Goal: Task Accomplishment & Management: Complete application form

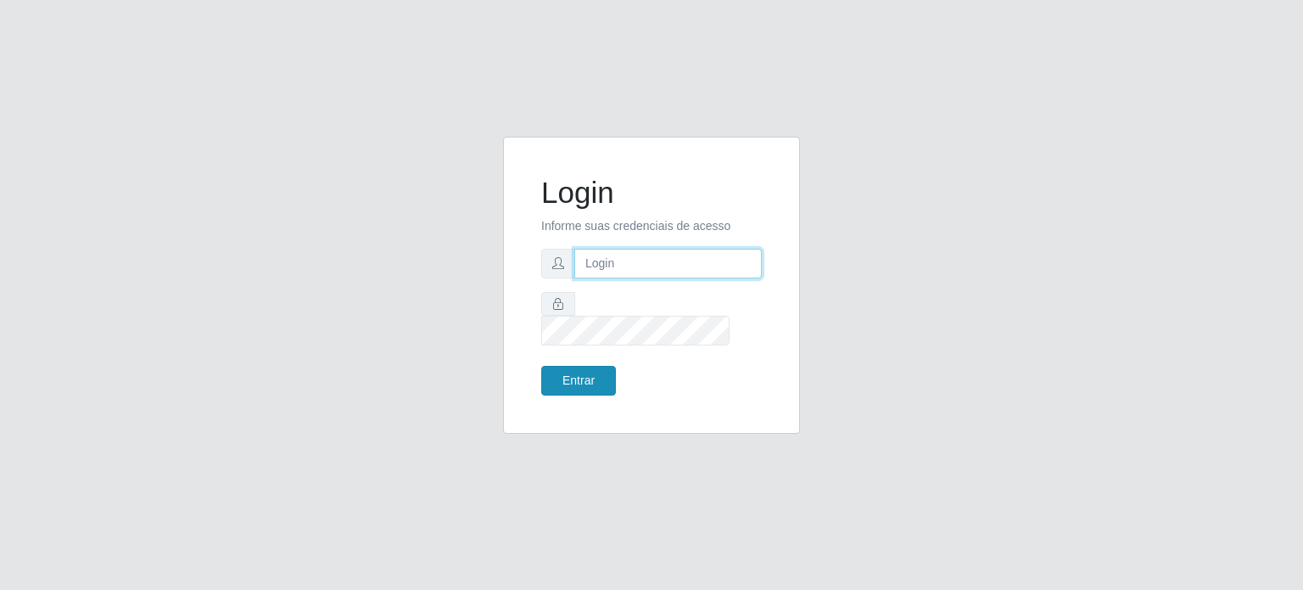
type input "viviane@iskisita.com.br"
click at [597, 370] on button "Entrar" at bounding box center [578, 381] width 75 height 30
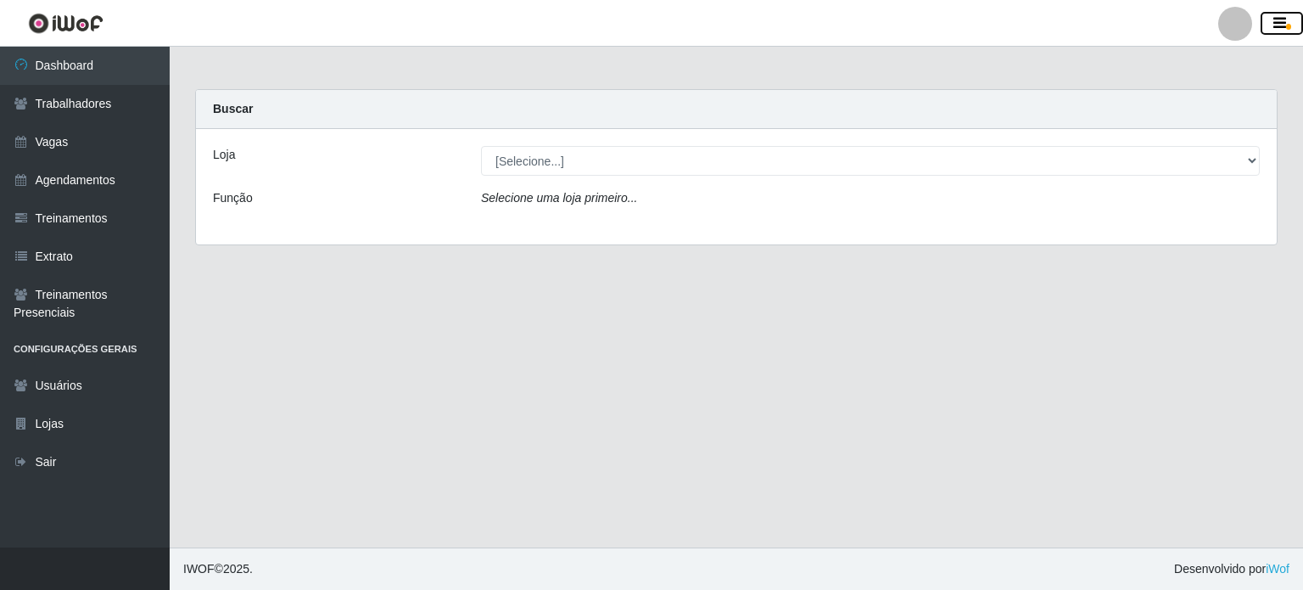
click at [1283, 25] on icon "button" at bounding box center [1280, 23] width 13 height 15
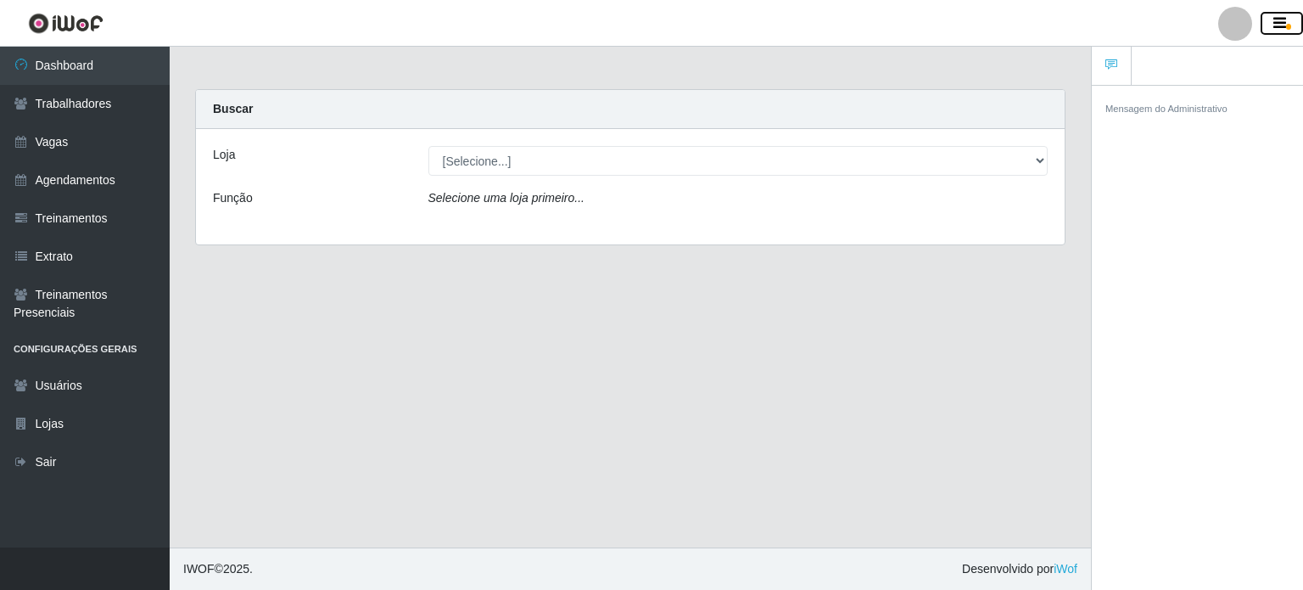
click at [1278, 27] on icon "button" at bounding box center [1280, 23] width 13 height 15
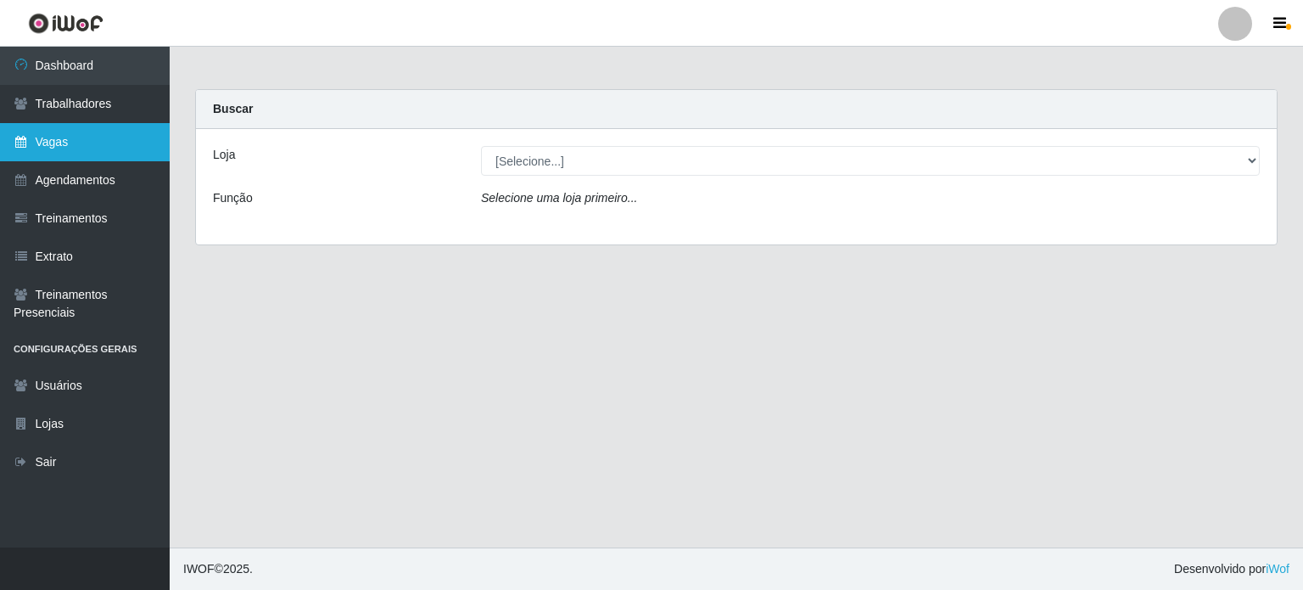
click at [88, 152] on link "Vagas" at bounding box center [85, 142] width 170 height 38
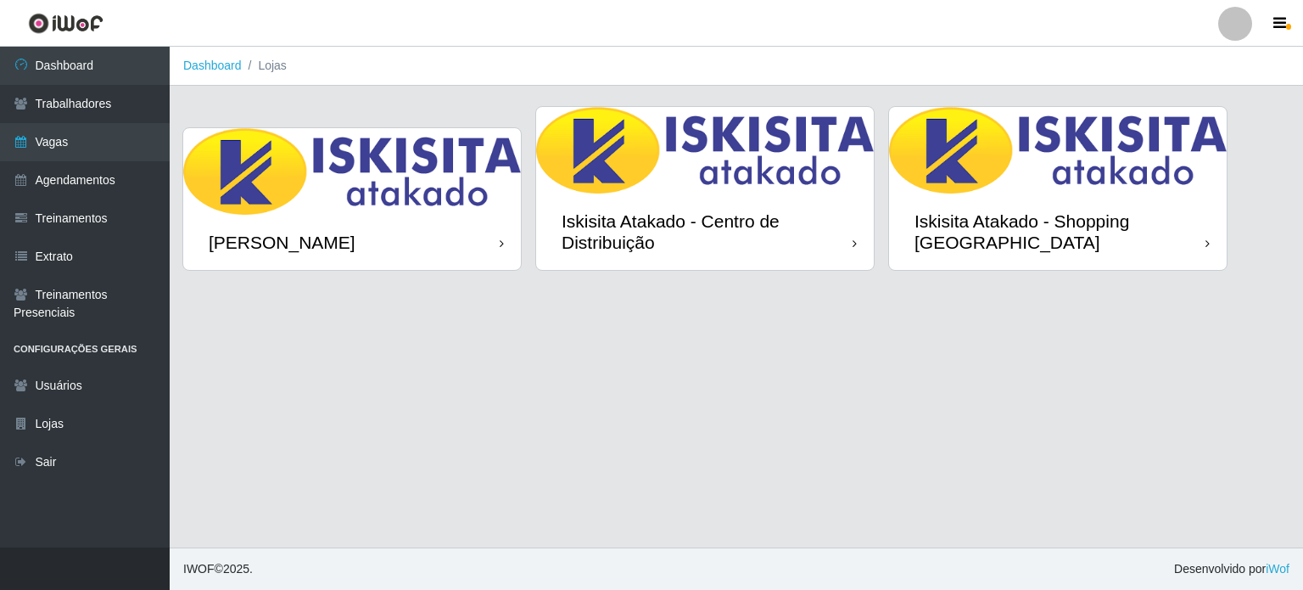
click at [380, 173] on img at bounding box center [352, 171] width 338 height 87
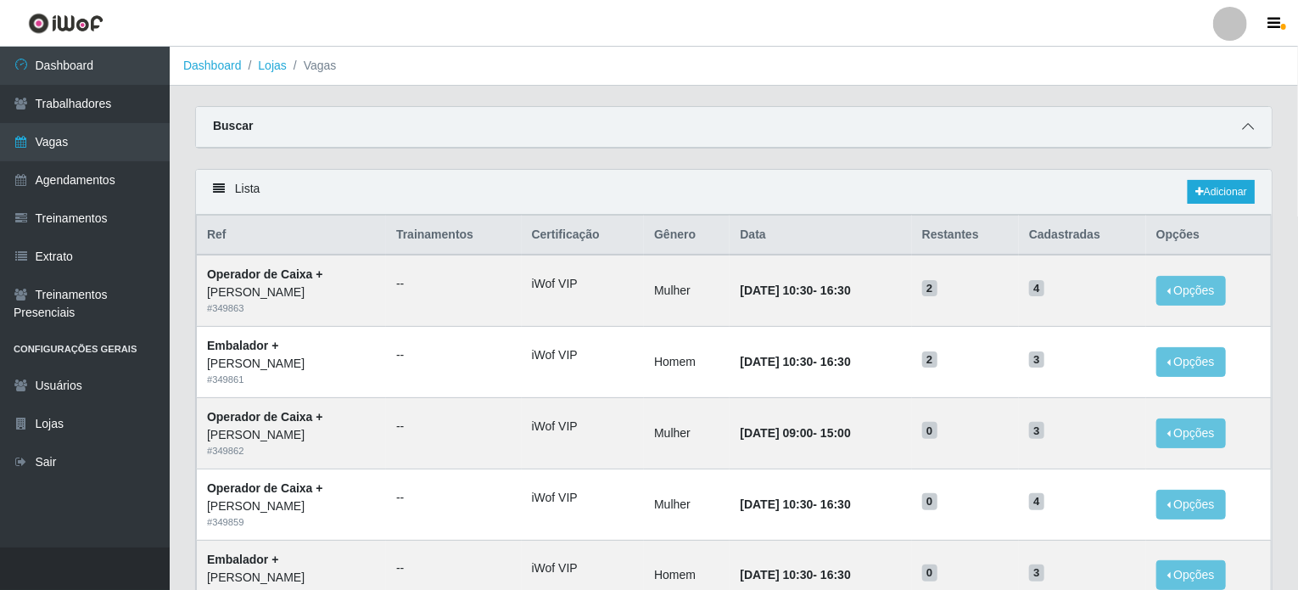
click at [1247, 125] on icon at bounding box center [1248, 126] width 12 height 12
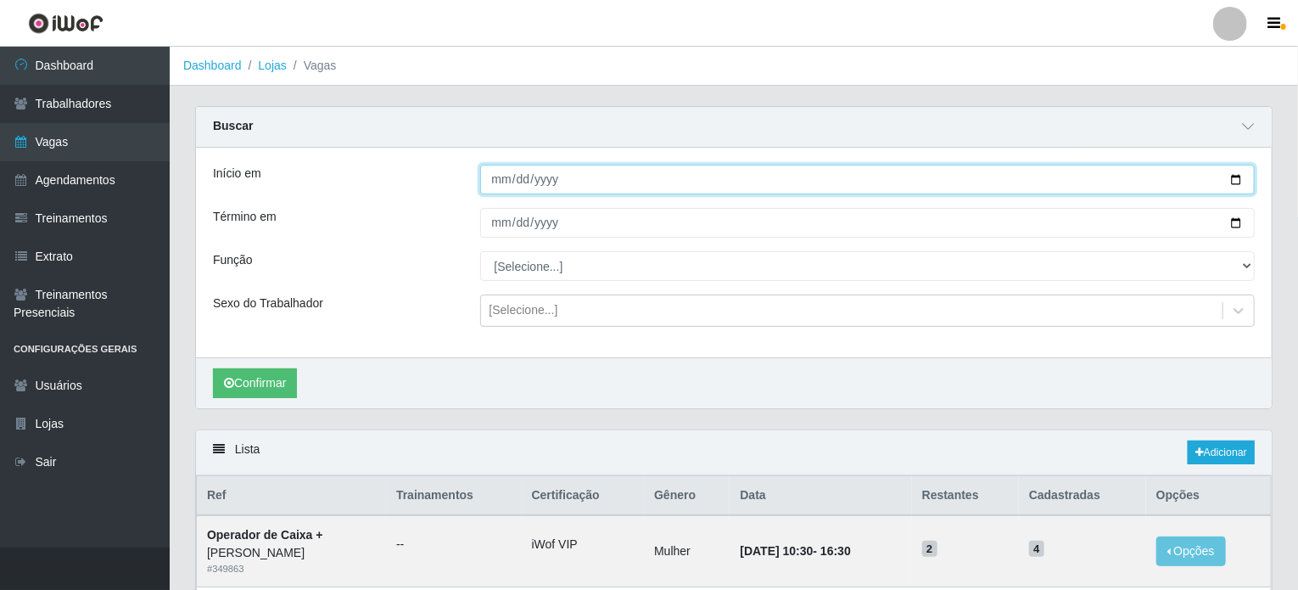
click at [1237, 184] on input "Início em" at bounding box center [868, 180] width 776 height 30
type input "2025-10-09"
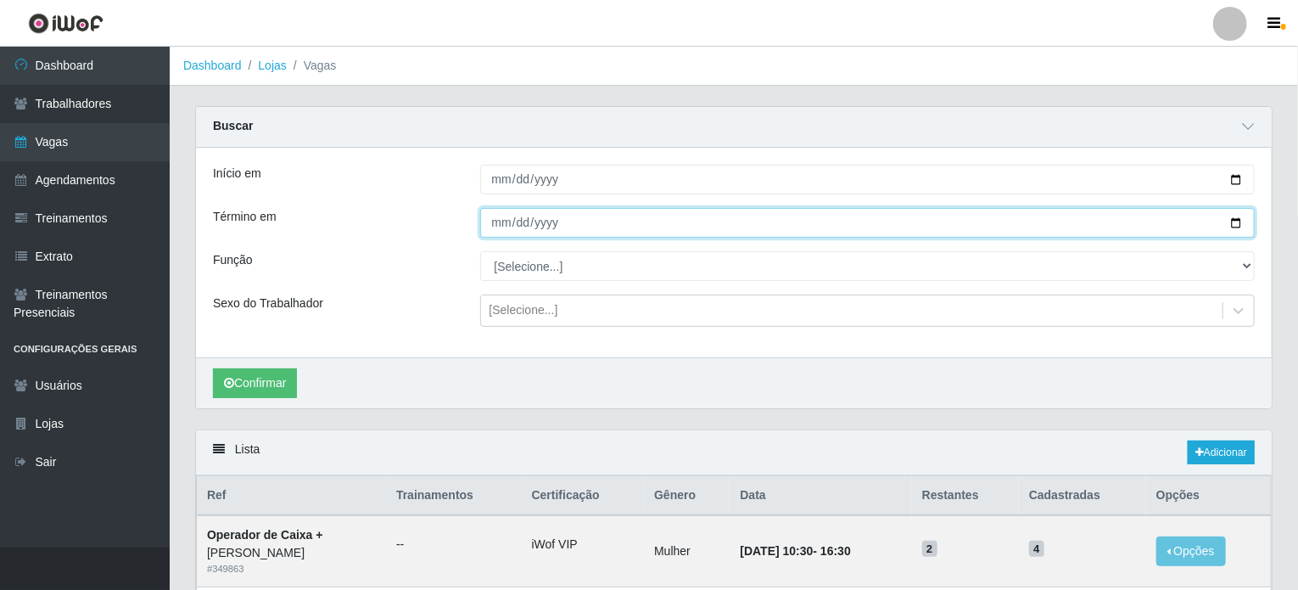
click at [1234, 224] on input "Término em" at bounding box center [868, 223] width 776 height 30
type input "2025-10-09"
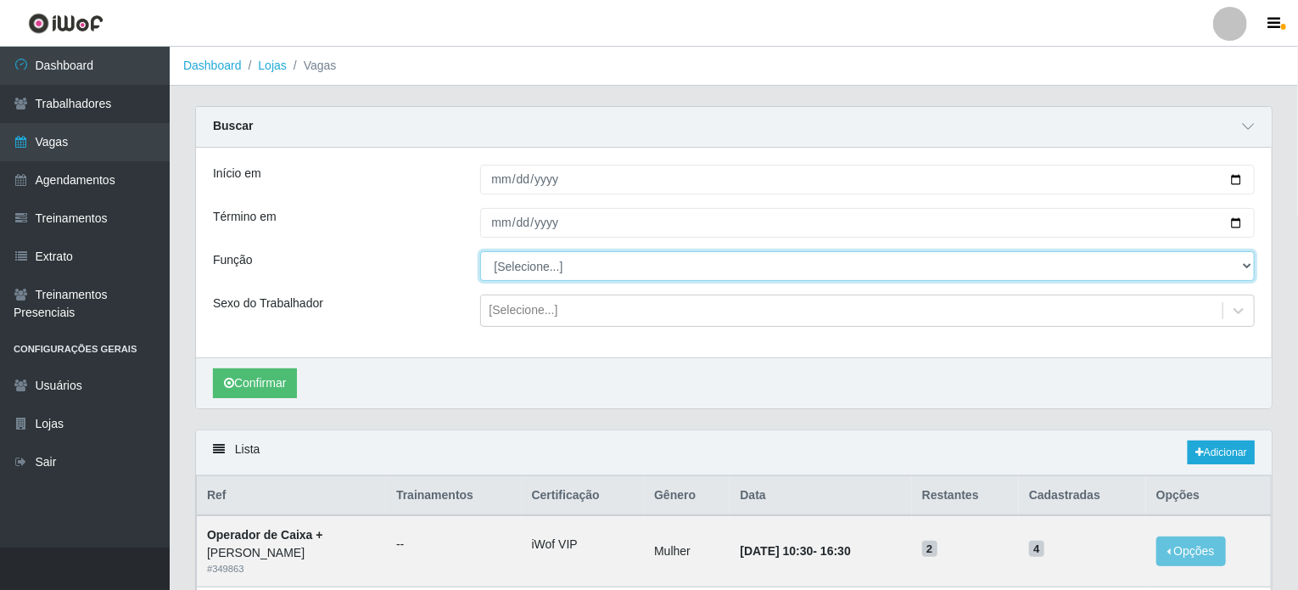
click at [571, 261] on select "[Selecione...] Auxiliar de Estacionamento Auxiliar de Estacionamento + Auxiliar…" at bounding box center [868, 266] width 776 height 30
select select "1"
click at [480, 251] on select "[Selecione...] Auxiliar de Estacionamento Auxiliar de Estacionamento + Auxiliar…" at bounding box center [868, 266] width 776 height 30
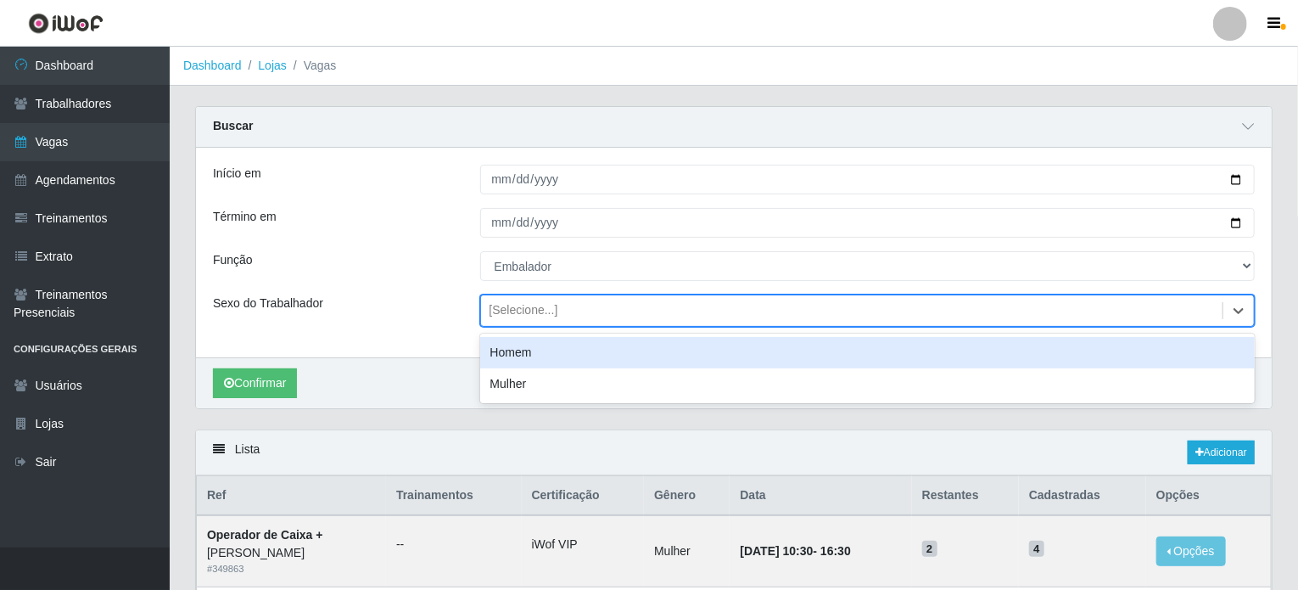
click at [524, 307] on div "[Selecione...]" at bounding box center [524, 311] width 69 height 18
click at [524, 356] on div "Homem" at bounding box center [868, 352] width 776 height 31
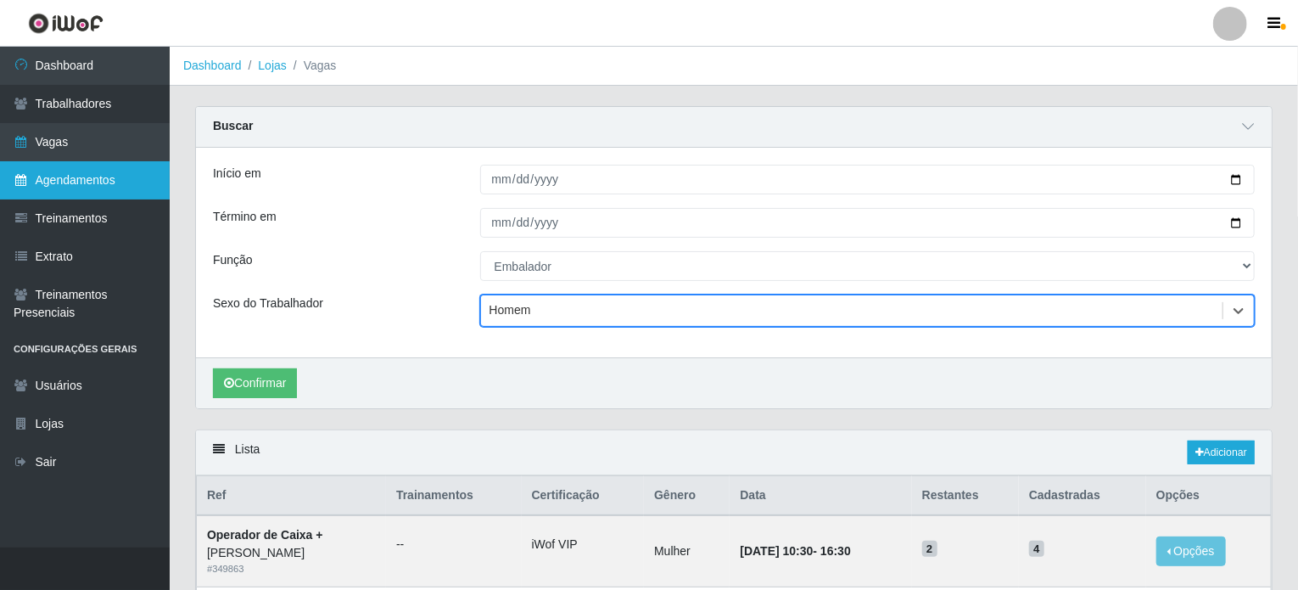
click at [93, 183] on link "Agendamentos" at bounding box center [85, 180] width 170 height 38
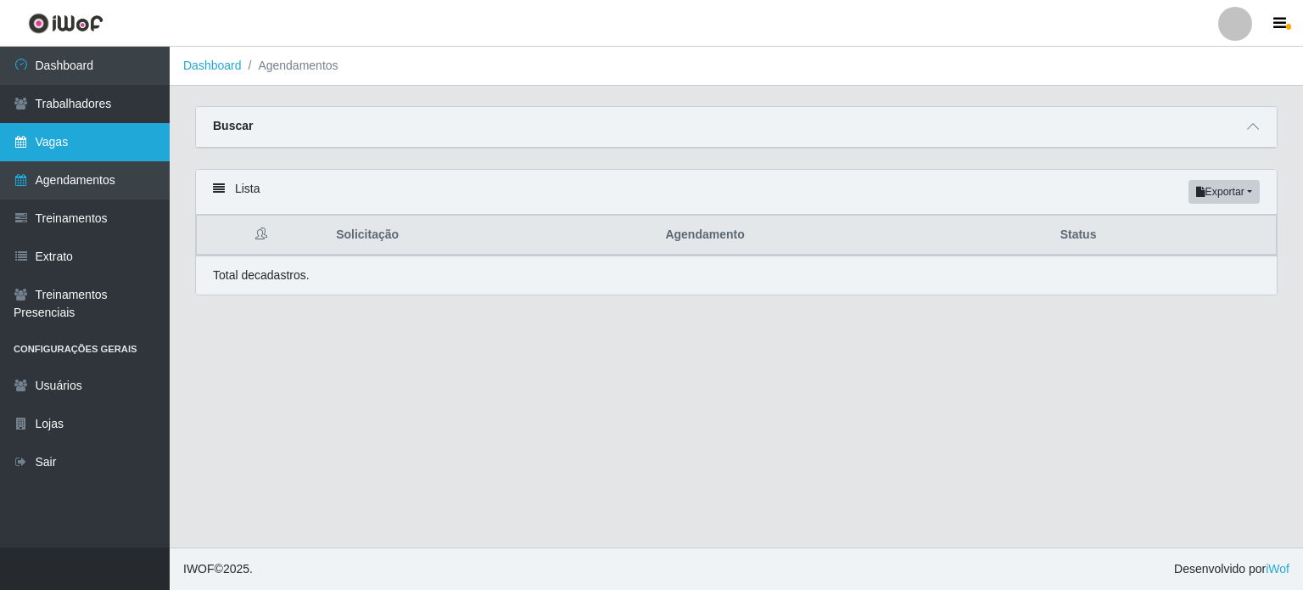
click at [60, 137] on link "Vagas" at bounding box center [85, 142] width 170 height 38
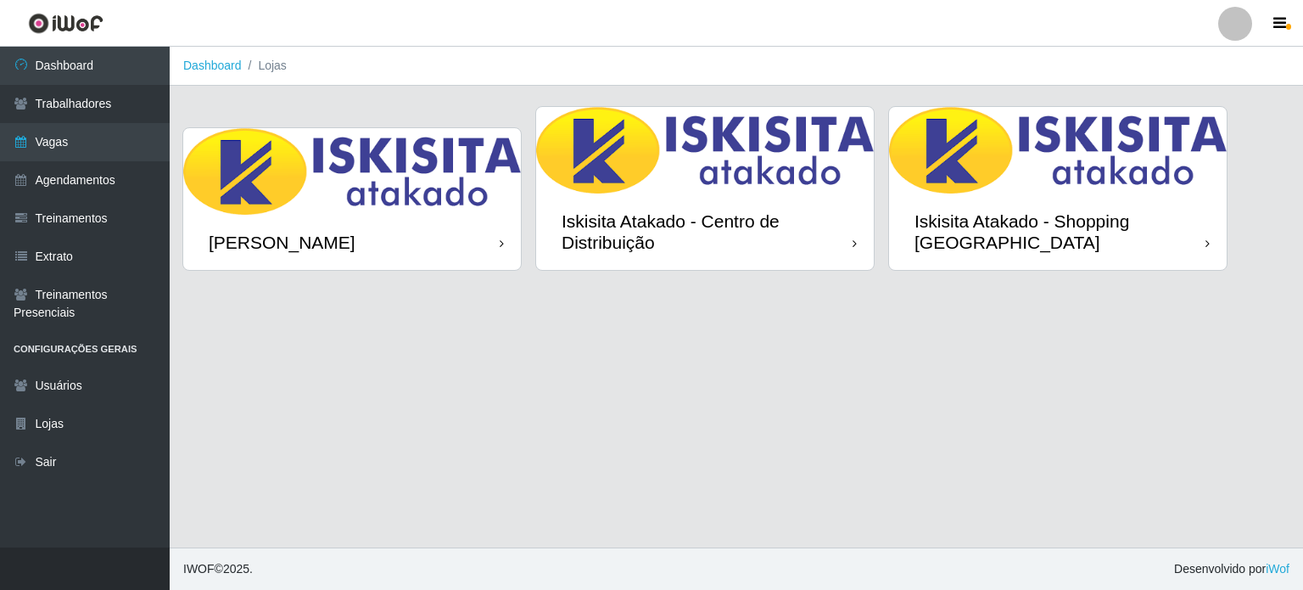
click at [341, 189] on img at bounding box center [352, 171] width 338 height 87
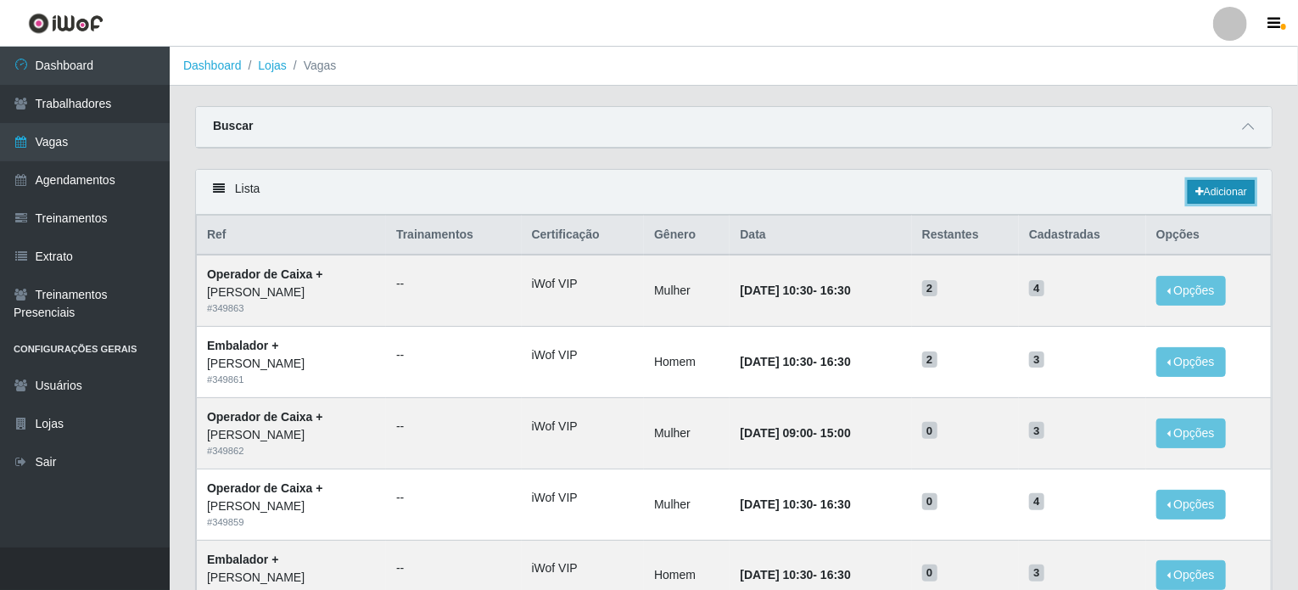
click at [1225, 193] on link "Adicionar" at bounding box center [1221, 192] width 67 height 24
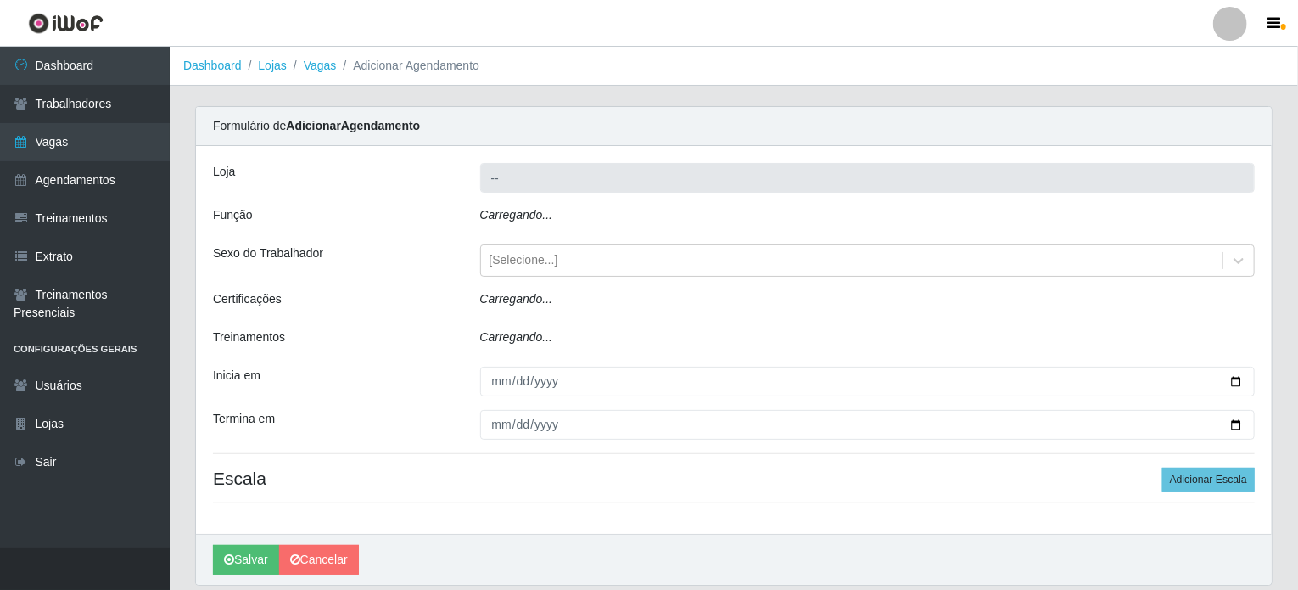
type input "[PERSON_NAME]"
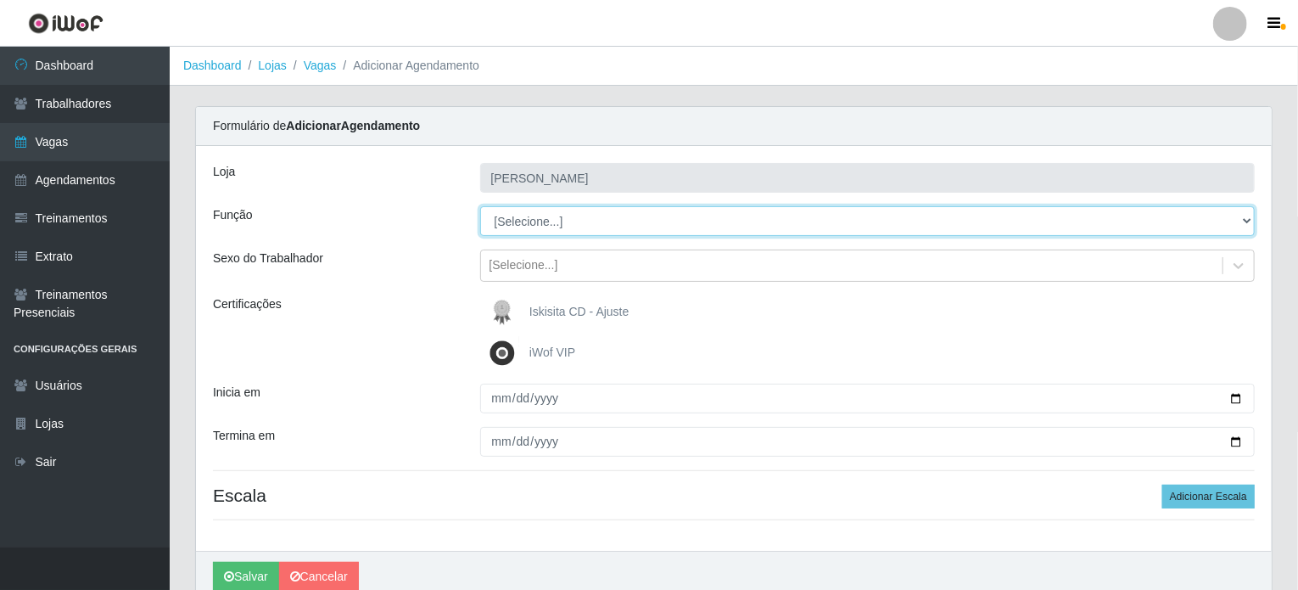
click at [506, 222] on select "[Selecione...] Auxiliar de Estacionamento Auxiliar de Estacionamento + Auxiliar…" at bounding box center [868, 221] width 776 height 30
select select "1"
click at [480, 206] on select "[Selecione...] Auxiliar de Estacionamento Auxiliar de Estacionamento + Auxiliar…" at bounding box center [868, 221] width 776 height 30
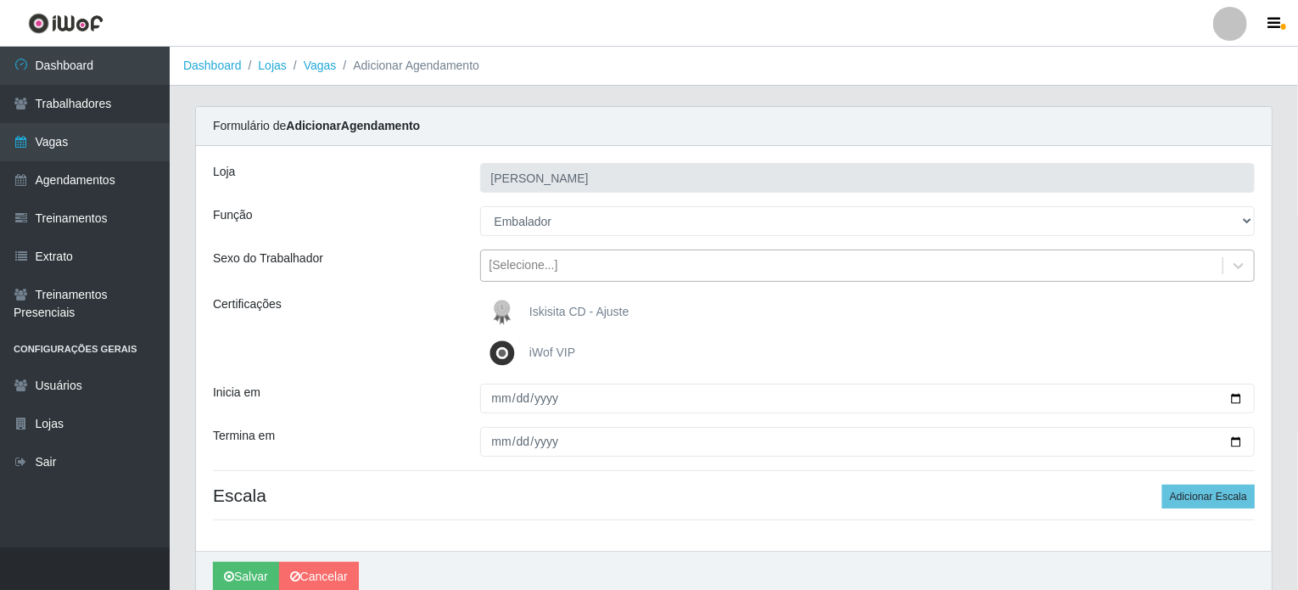
click at [546, 264] on div "[Selecione...]" at bounding box center [524, 266] width 69 height 18
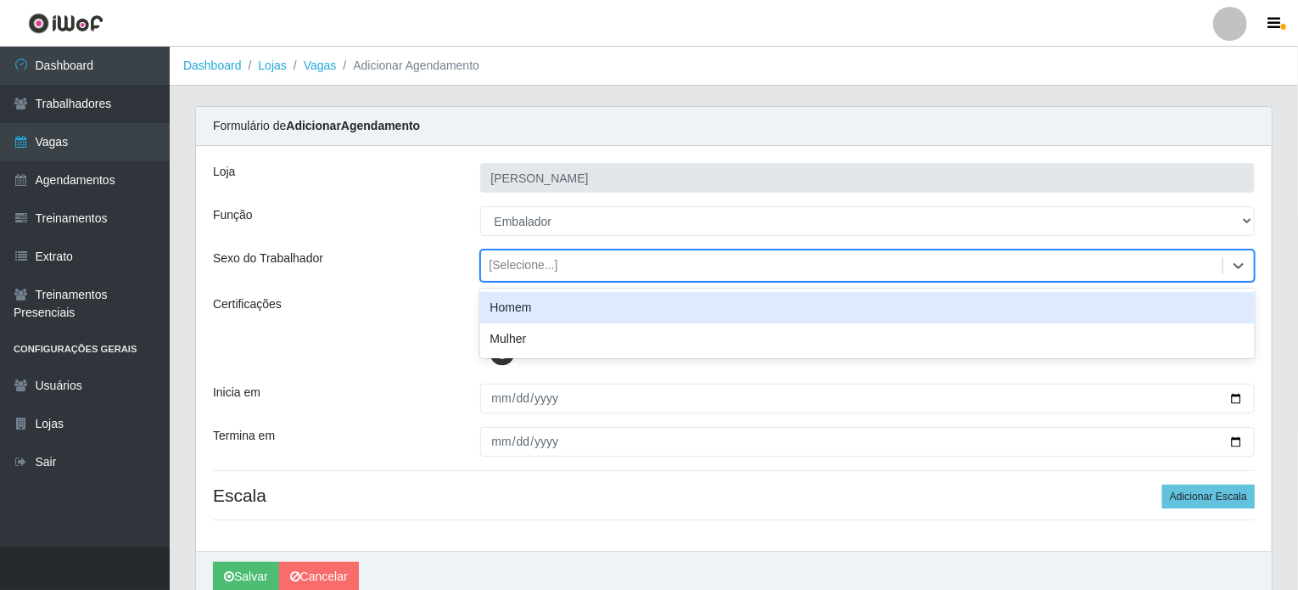
click at [523, 308] on div "Homem" at bounding box center [868, 307] width 776 height 31
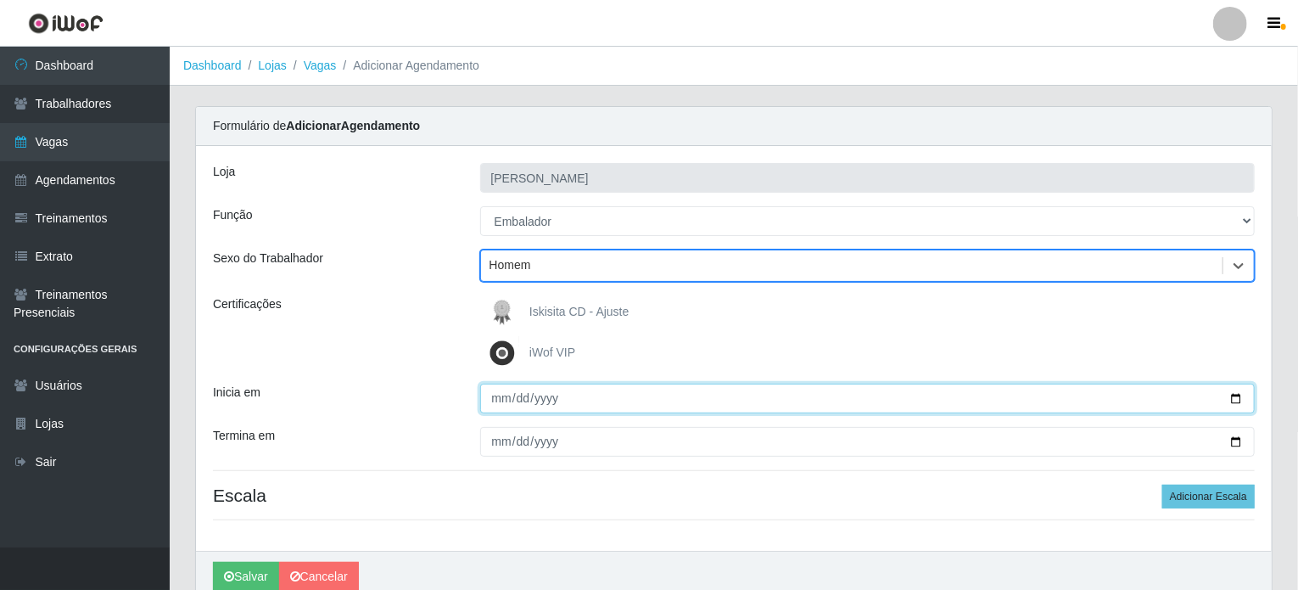
click at [490, 402] on input "Inicia em" at bounding box center [868, 399] width 776 height 30
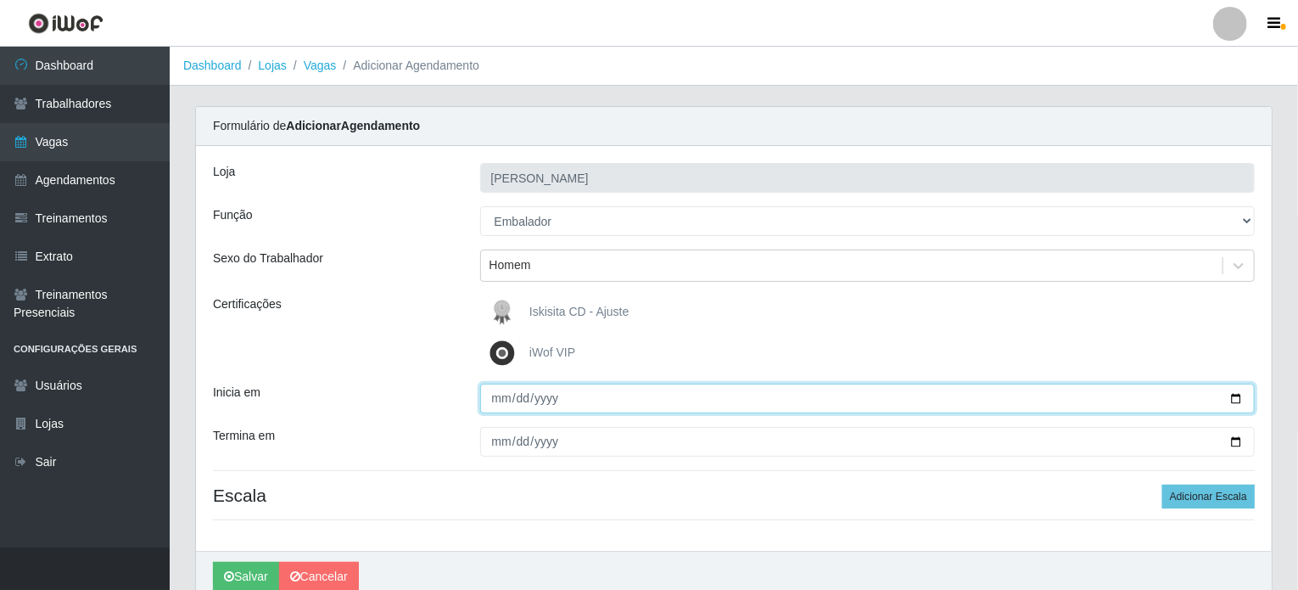
click at [1242, 398] on input "Inicia em" at bounding box center [868, 399] width 776 height 30
type input "2025-10-09"
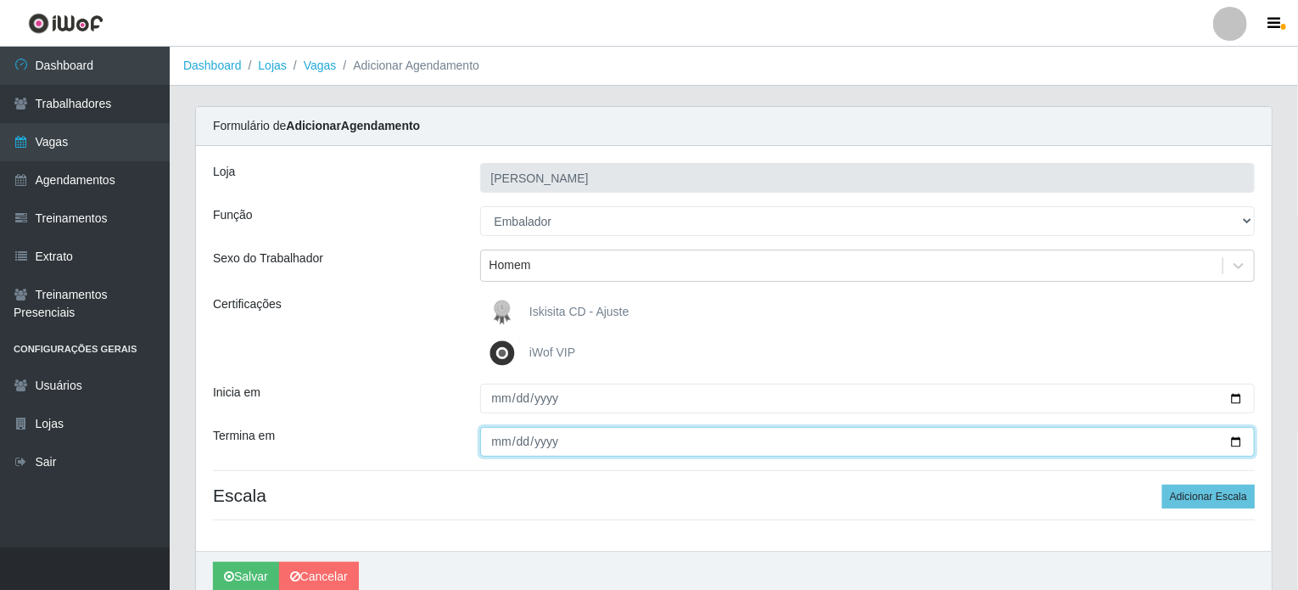
click at [1232, 444] on input "Termina em" at bounding box center [868, 442] width 776 height 30
type input "2025-10-10"
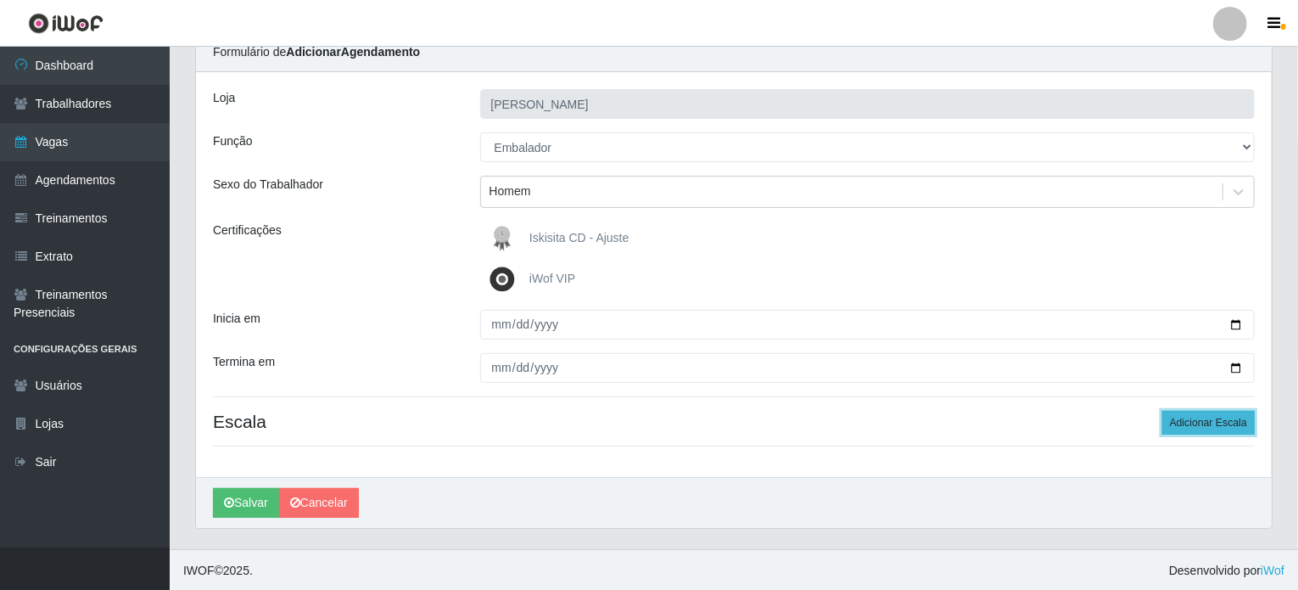
click at [1221, 425] on button "Adicionar Escala" at bounding box center [1209, 423] width 92 height 24
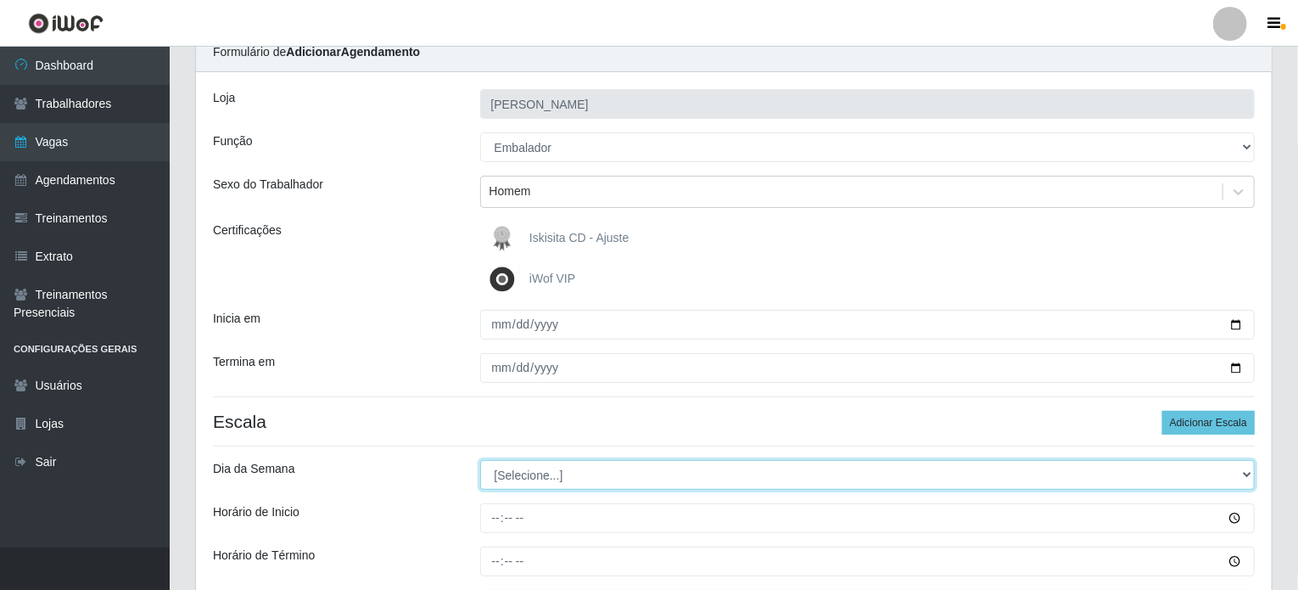
click at [524, 473] on select "[Selecione...] Segunda Terça Quarta Quinta Sexta Sábado Domingo" at bounding box center [868, 475] width 776 height 30
select select "4"
click at [480, 460] on select "[Selecione...] Segunda Terça Quarta Quinta Sexta Sábado Domingo" at bounding box center [868, 475] width 776 height 30
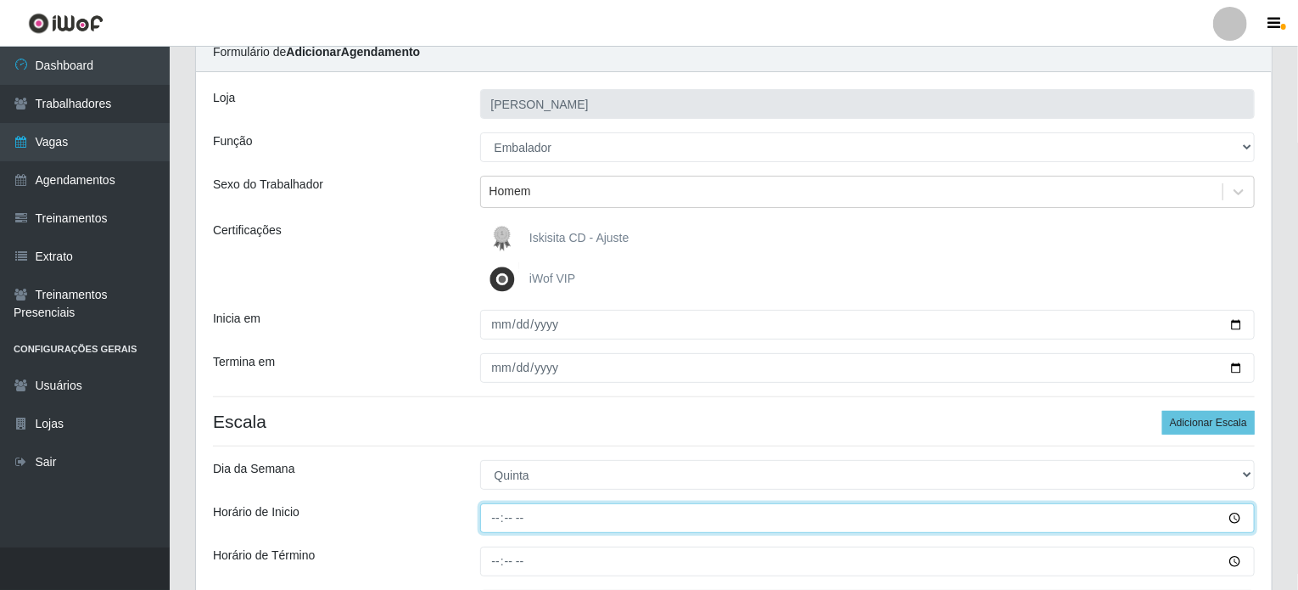
click at [497, 515] on input "Horário de Inicio" at bounding box center [868, 518] width 776 height 30
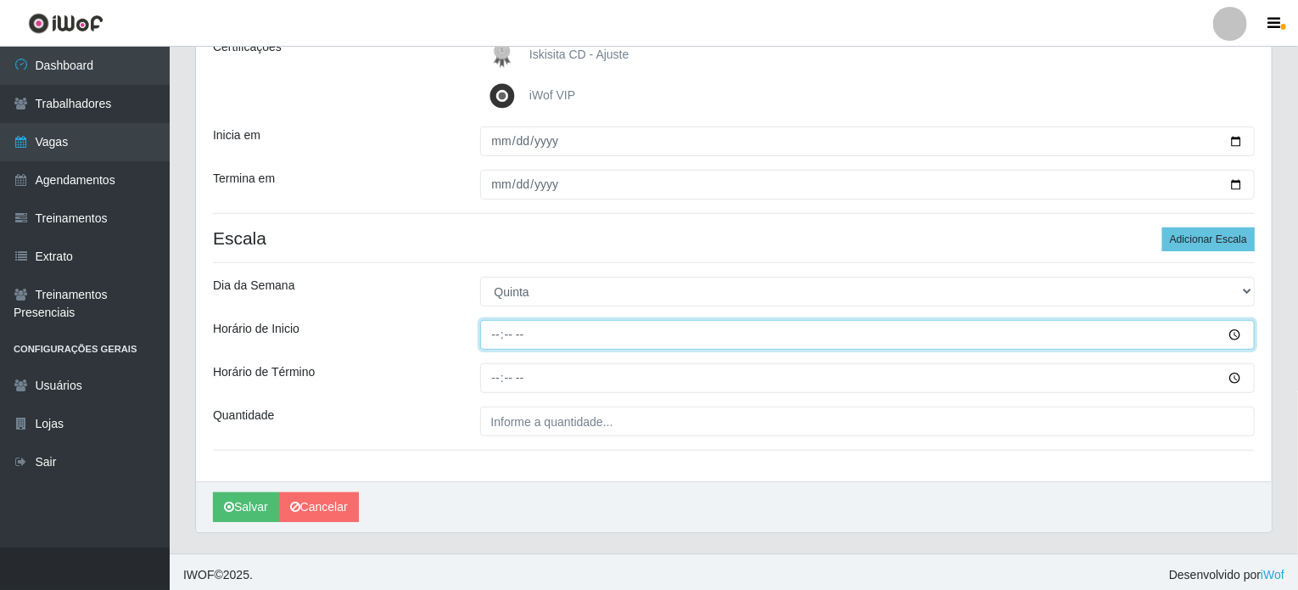
scroll to position [261, 0]
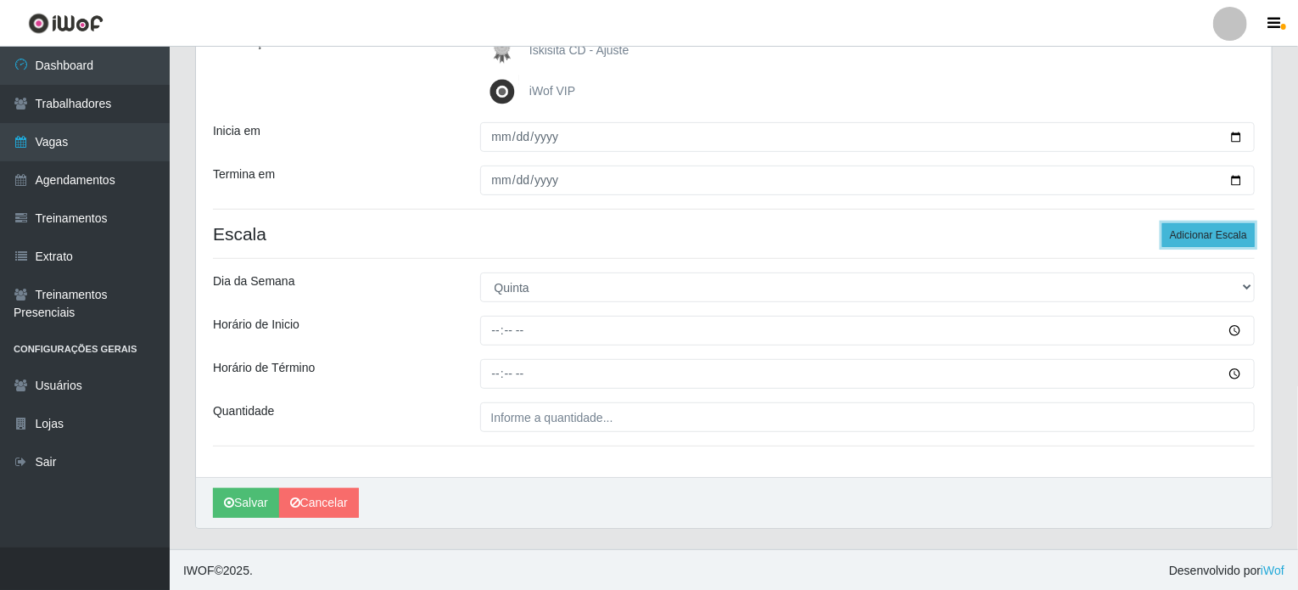
click at [1239, 231] on button "Adicionar Escala" at bounding box center [1209, 235] width 92 height 24
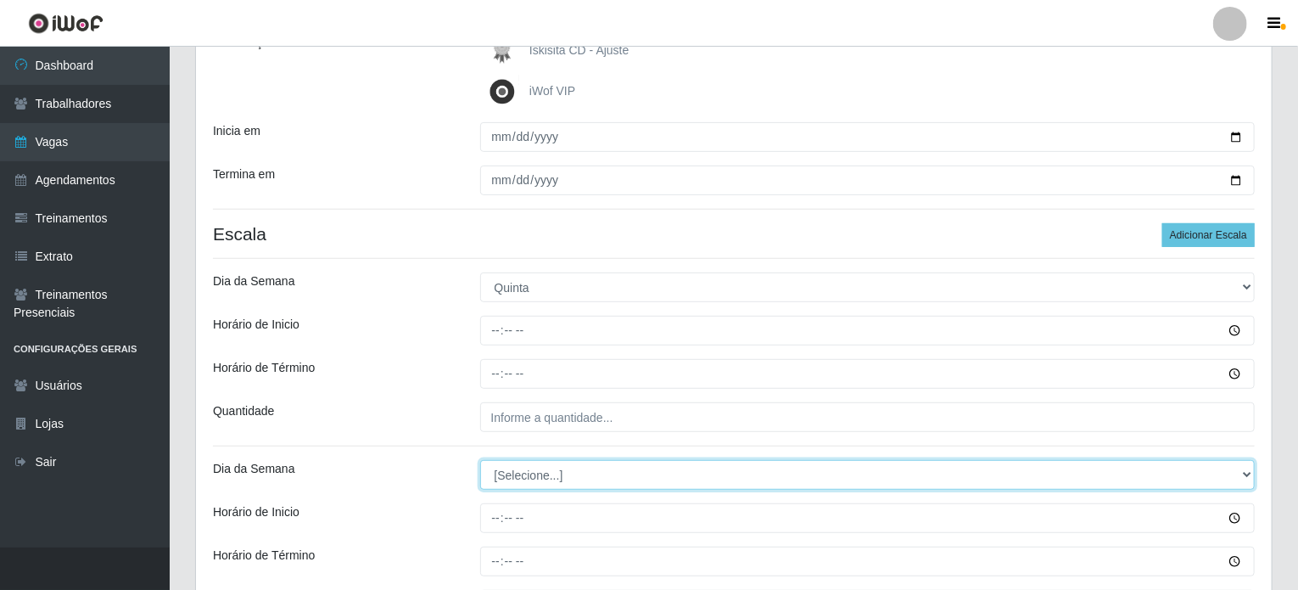
click at [548, 474] on select "[Selecione...] Segunda Terça Quarta Quinta Sexta Sábado Domingo" at bounding box center [868, 475] width 776 height 30
select select "5"
click at [480, 460] on select "[Selecione...] Segunda Terça Quarta Quinta Sexta Sábado Domingo" at bounding box center [868, 475] width 776 height 30
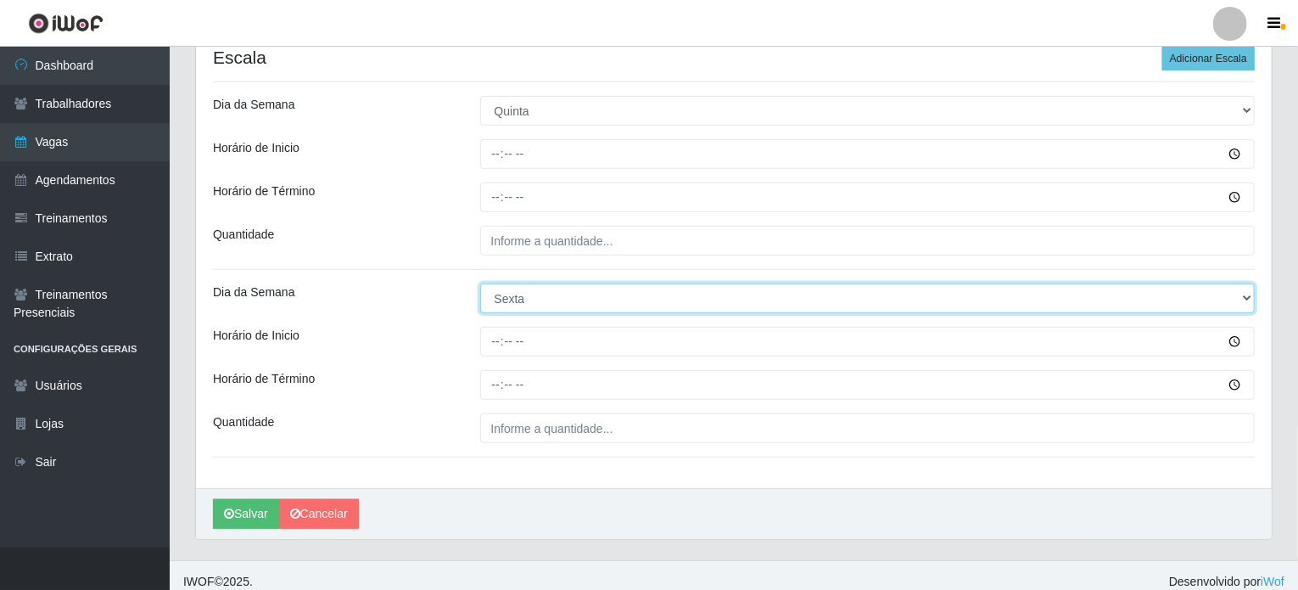
scroll to position [448, 0]
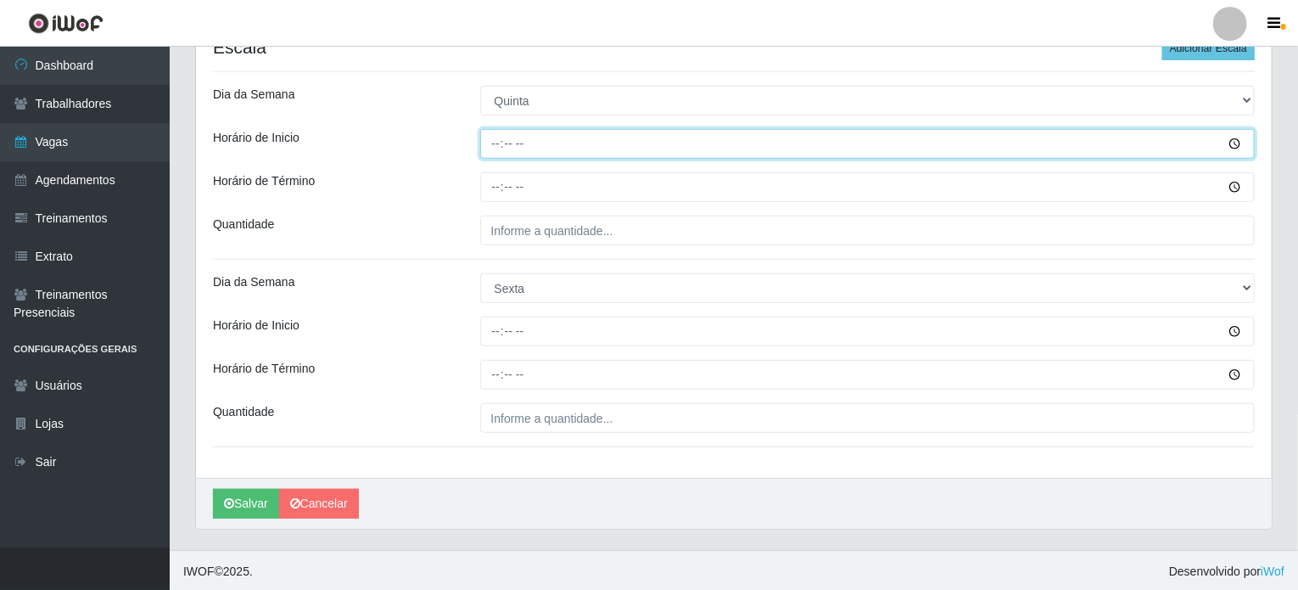
click at [499, 143] on input "Horário de Inicio" at bounding box center [868, 144] width 776 height 30
type input "10:00"
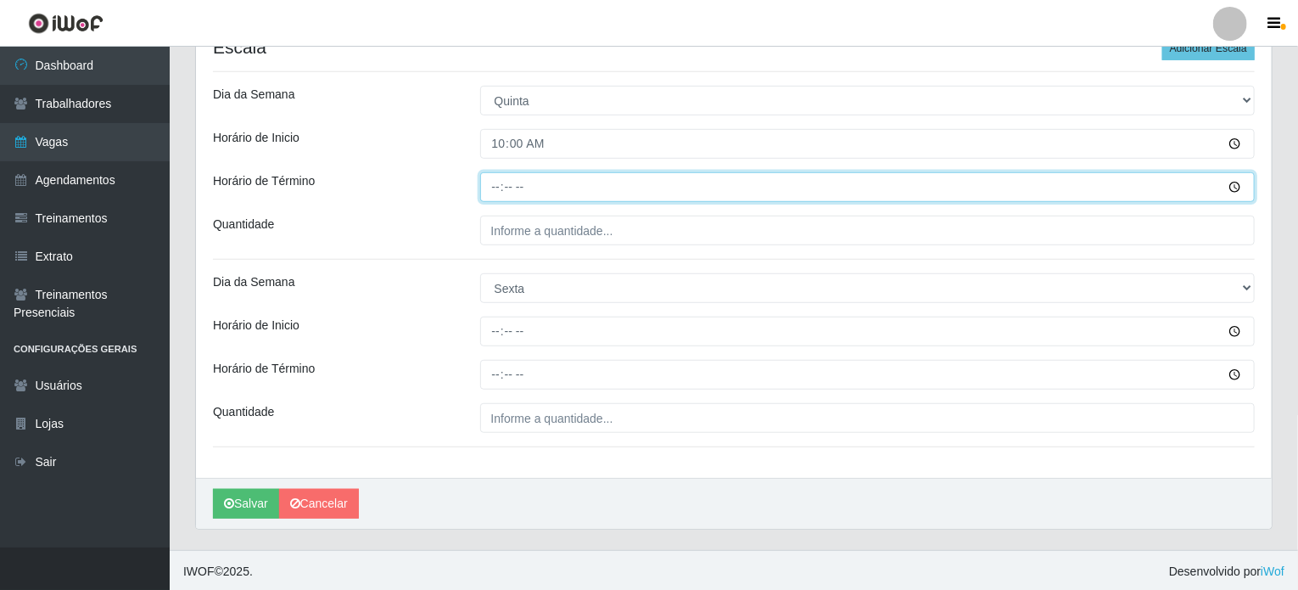
type input "16:00"
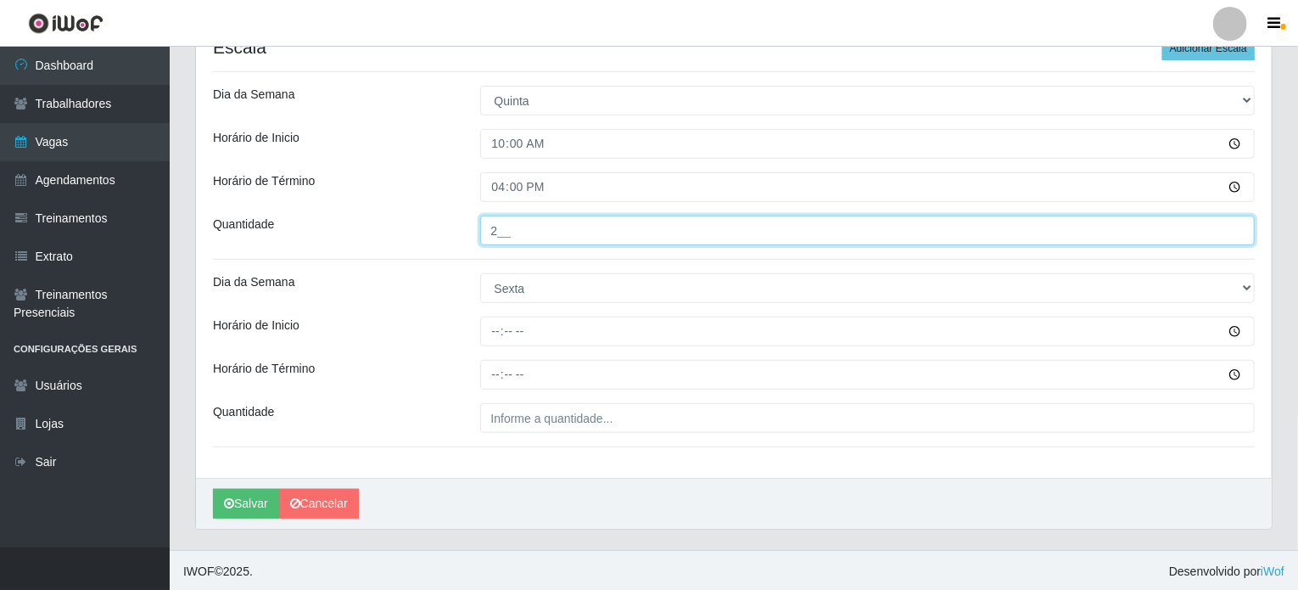
type input "2__"
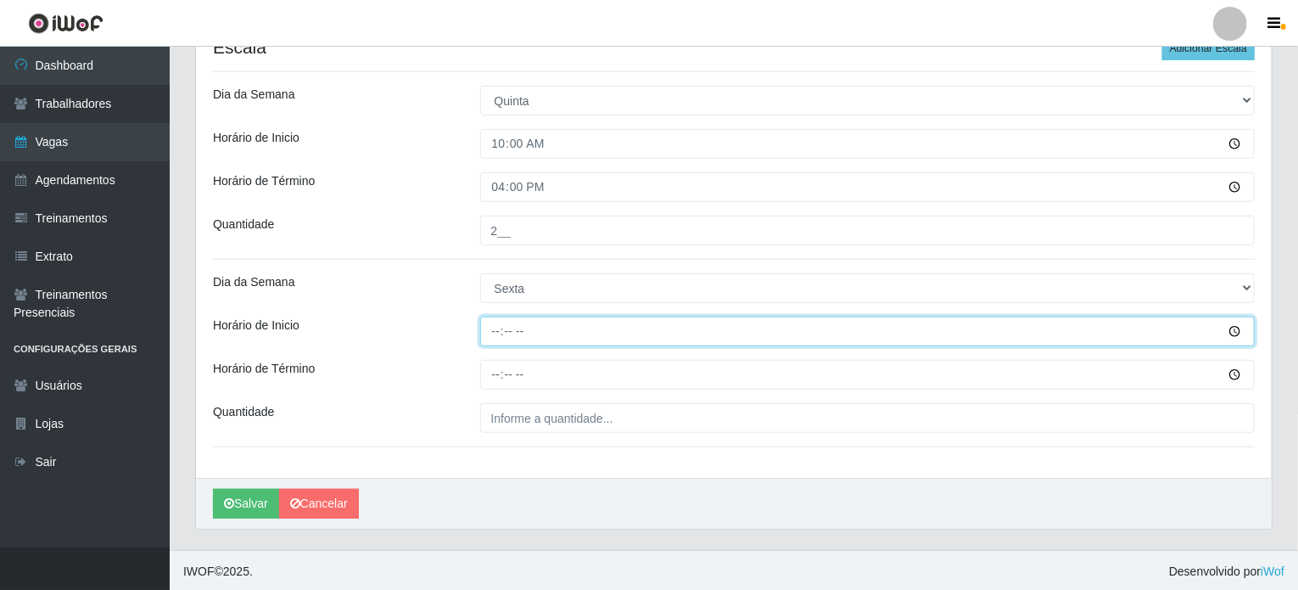
click at [491, 332] on input "Horário de Inicio" at bounding box center [868, 332] width 776 height 30
type input "10:00"
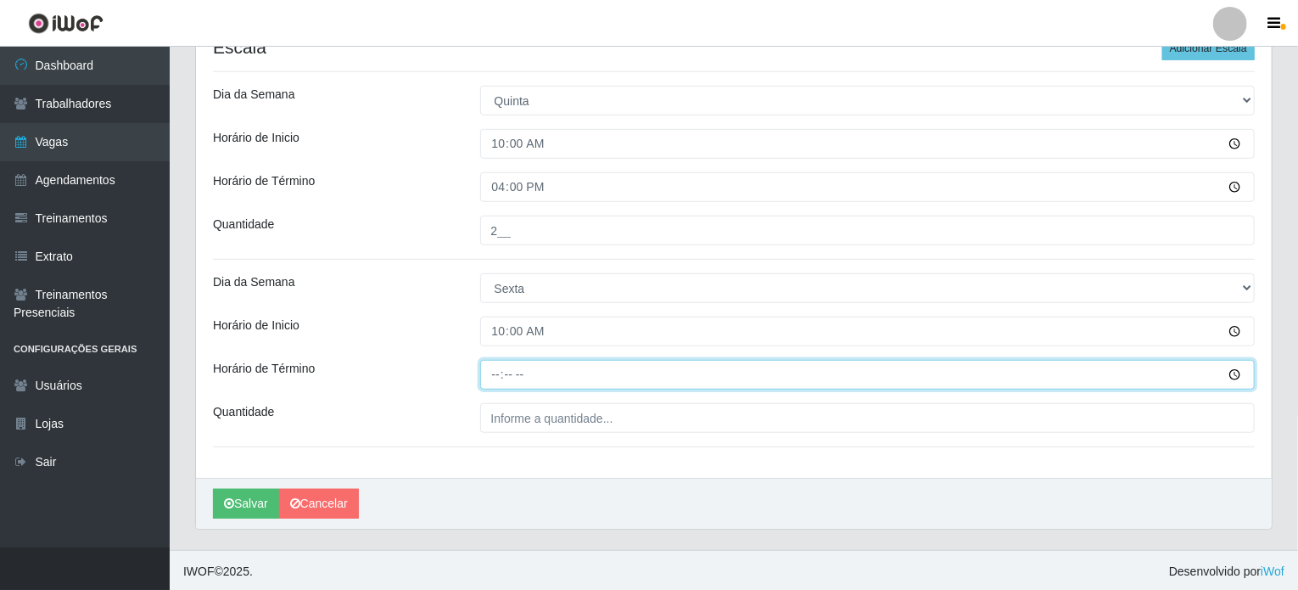
type input "16:00"
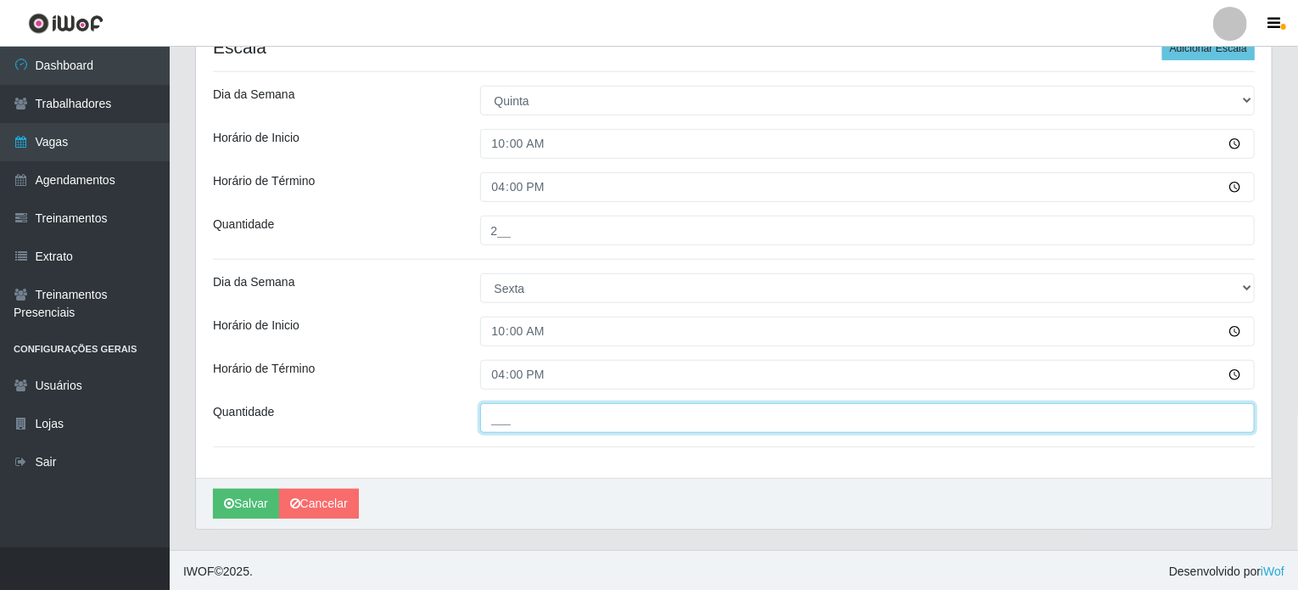
click at [517, 419] on input "___" at bounding box center [868, 418] width 776 height 30
type input "2__"
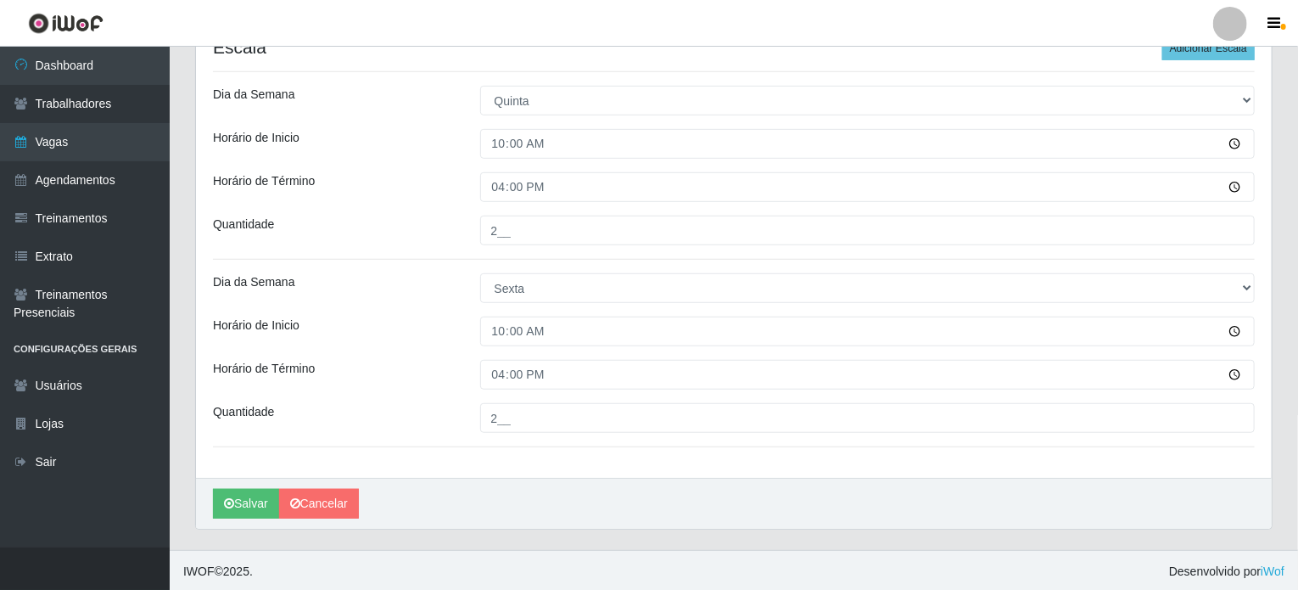
click at [551, 474] on div "Loja Iskisita Atakado - Alecrim Função [Selecione...] Auxiliar de Estacionament…" at bounding box center [734, 88] width 1076 height 780
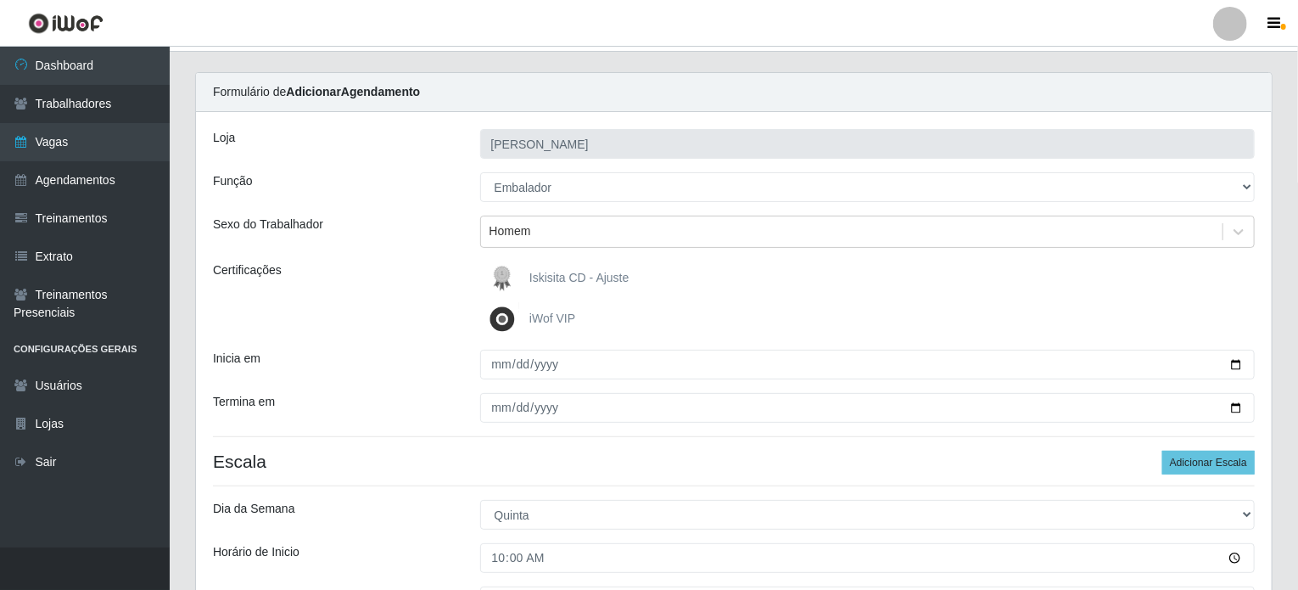
scroll to position [24, 0]
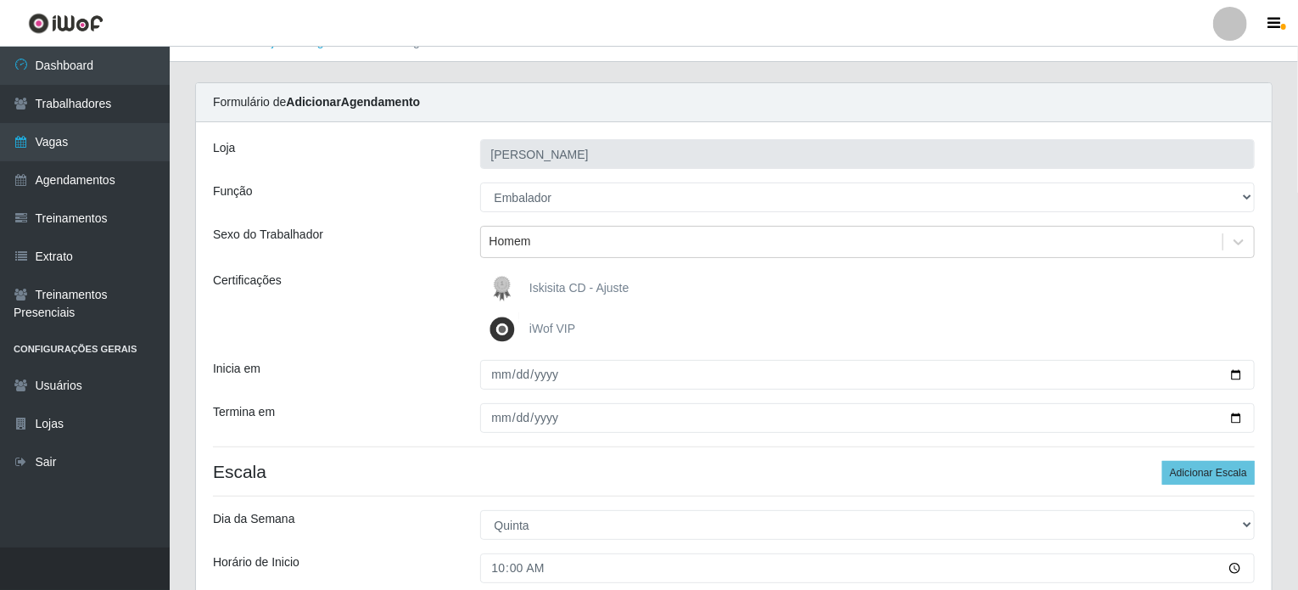
click at [503, 330] on img at bounding box center [505, 329] width 41 height 34
click at [0, 0] on input "iWof VIP" at bounding box center [0, 0] width 0 height 0
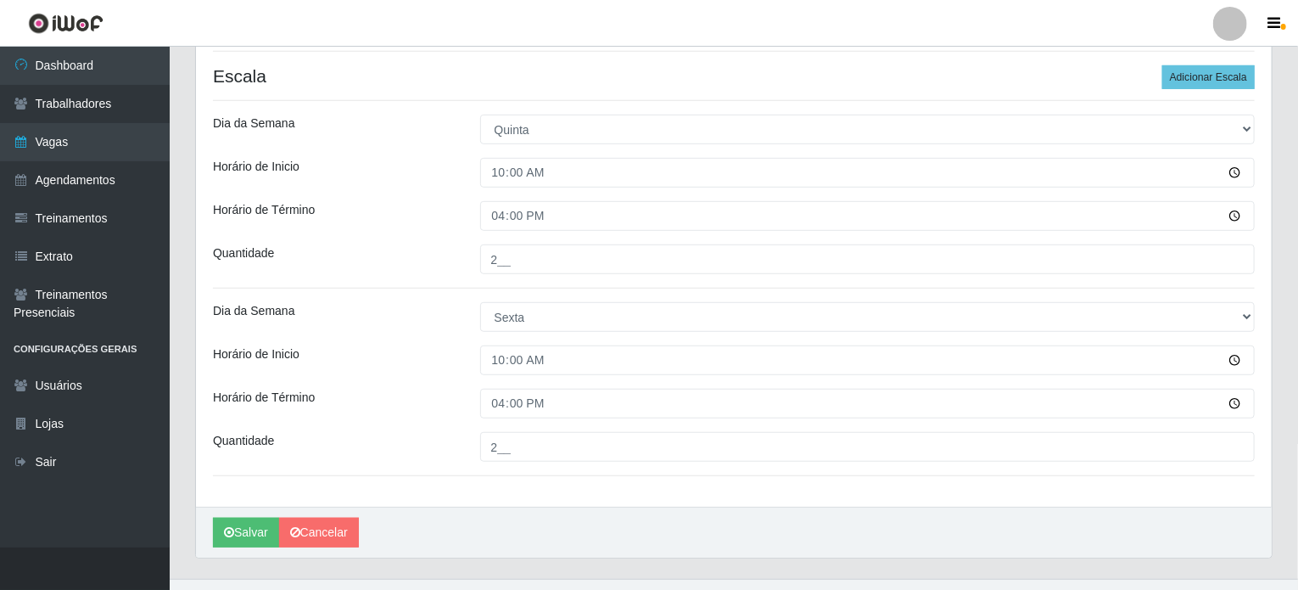
scroll to position [448, 0]
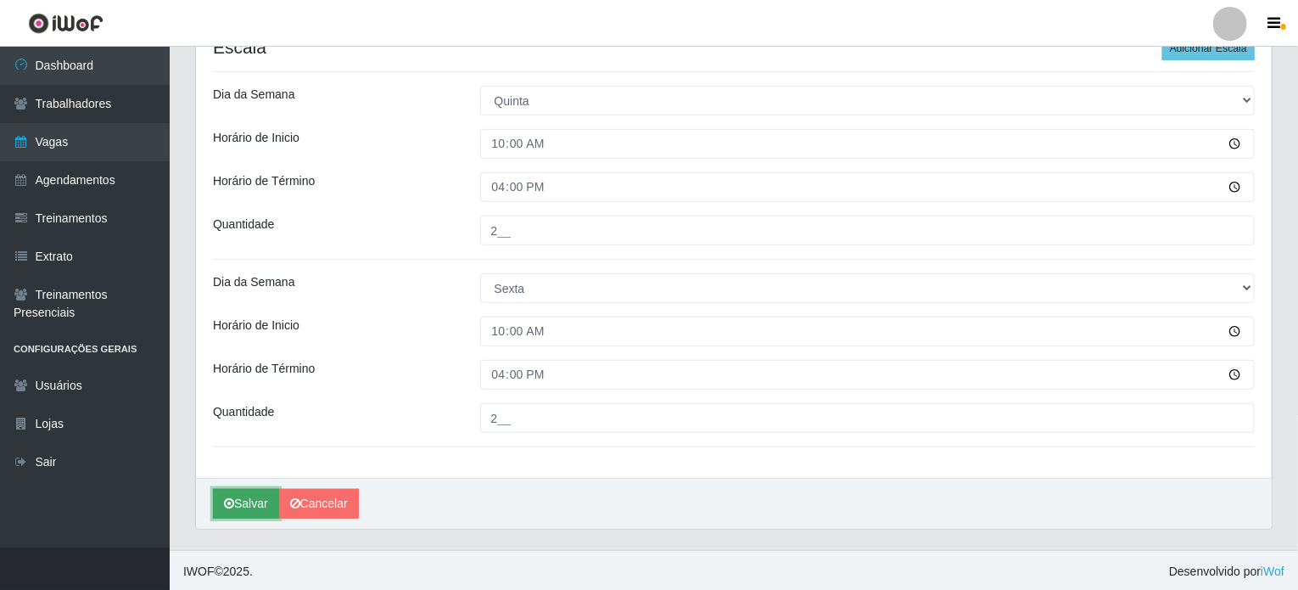
click at [255, 501] on button "Salvar" at bounding box center [246, 504] width 66 height 30
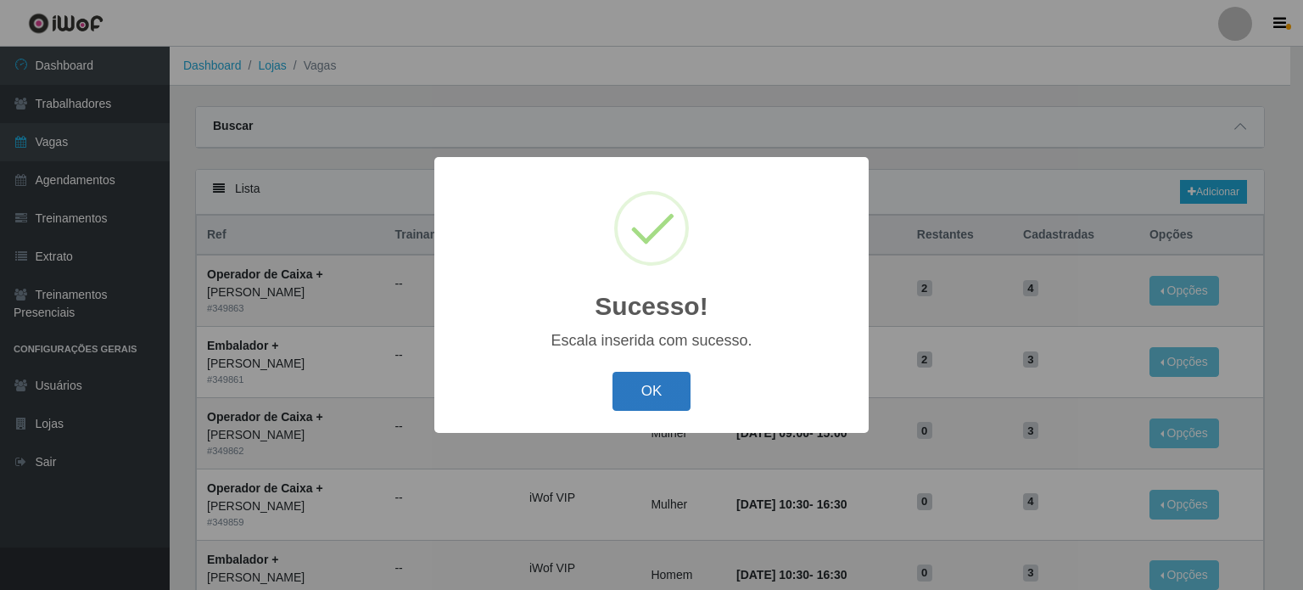
click at [655, 389] on button "OK" at bounding box center [652, 392] width 79 height 40
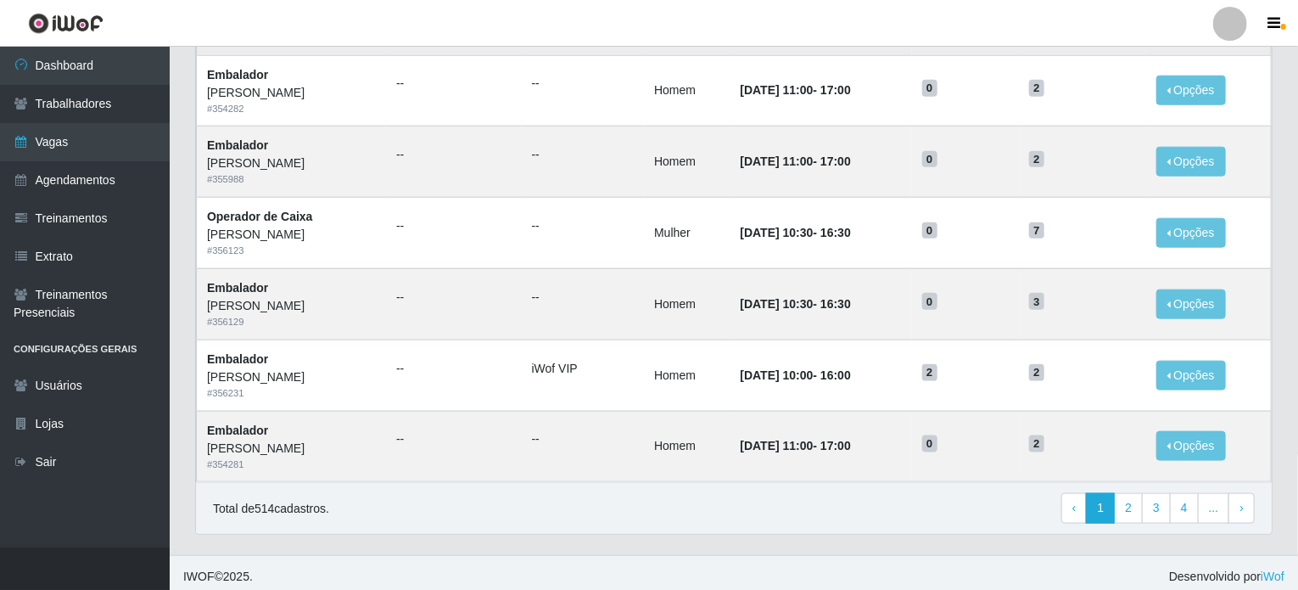
scroll to position [843, 0]
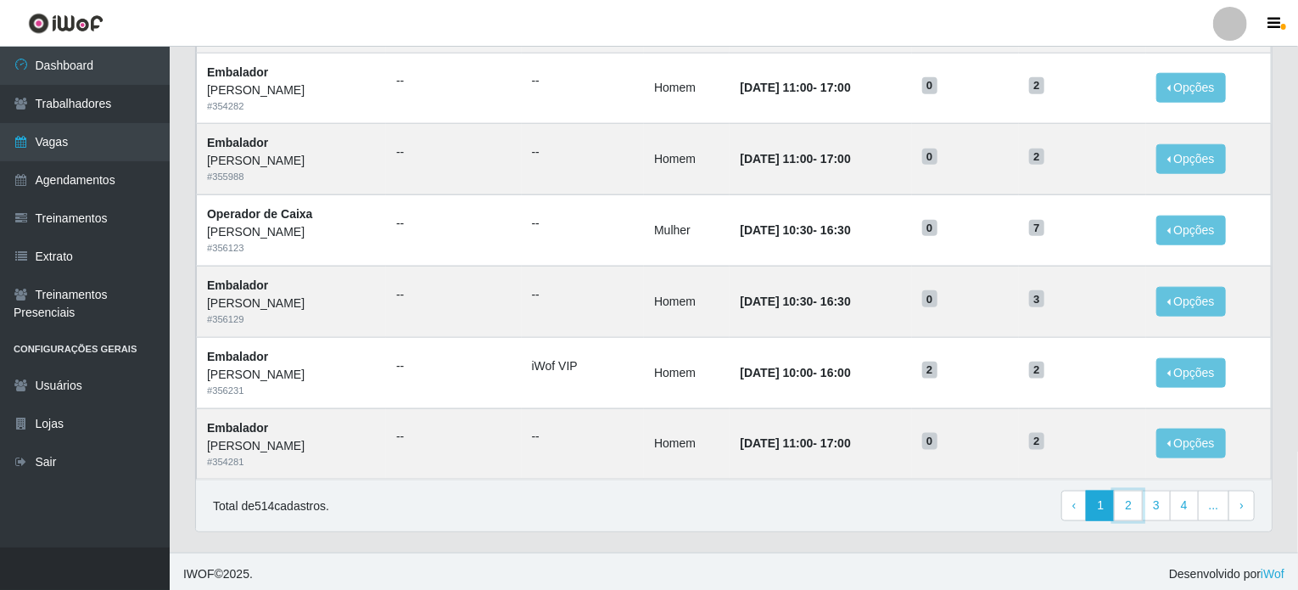
drag, startPoint x: 1137, startPoint y: 495, endPoint x: 1097, endPoint y: 485, distance: 41.2
click at [1137, 495] on link "2" at bounding box center [1128, 505] width 29 height 31
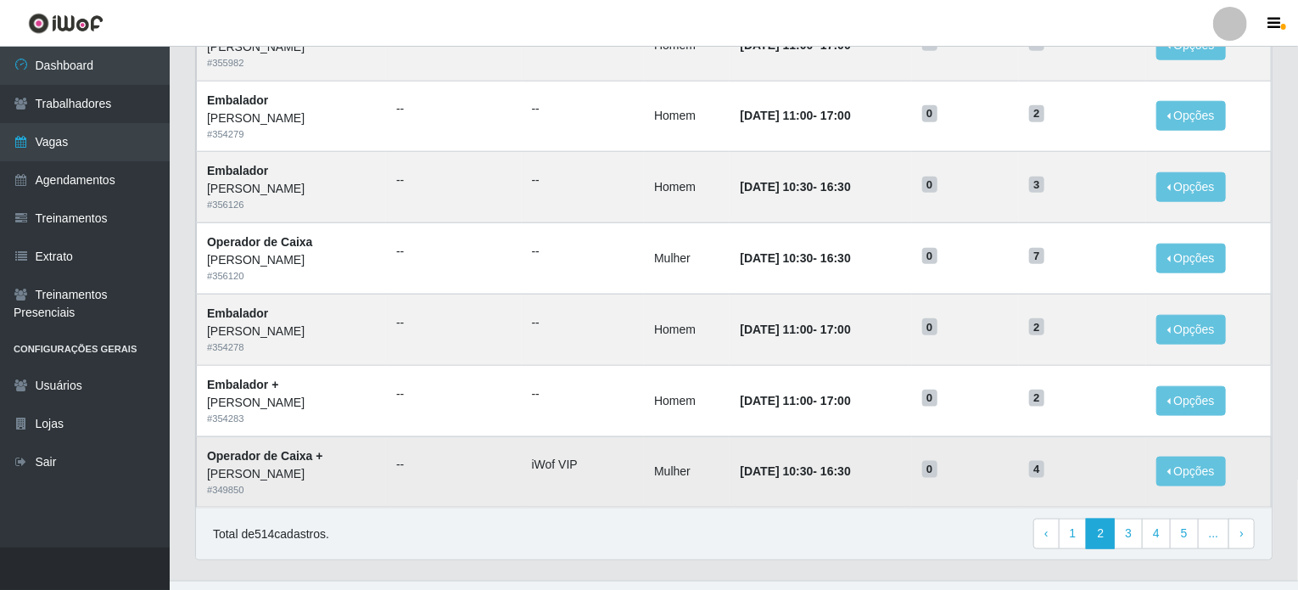
scroll to position [843, 0]
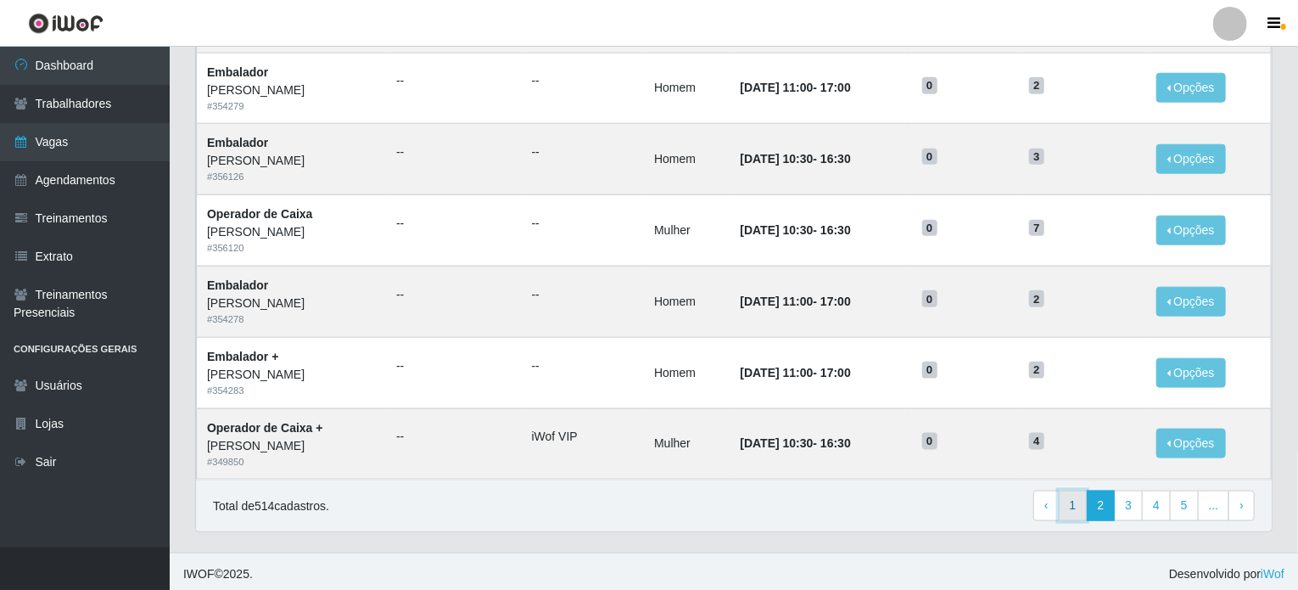
click at [1074, 497] on link "1" at bounding box center [1073, 505] width 29 height 31
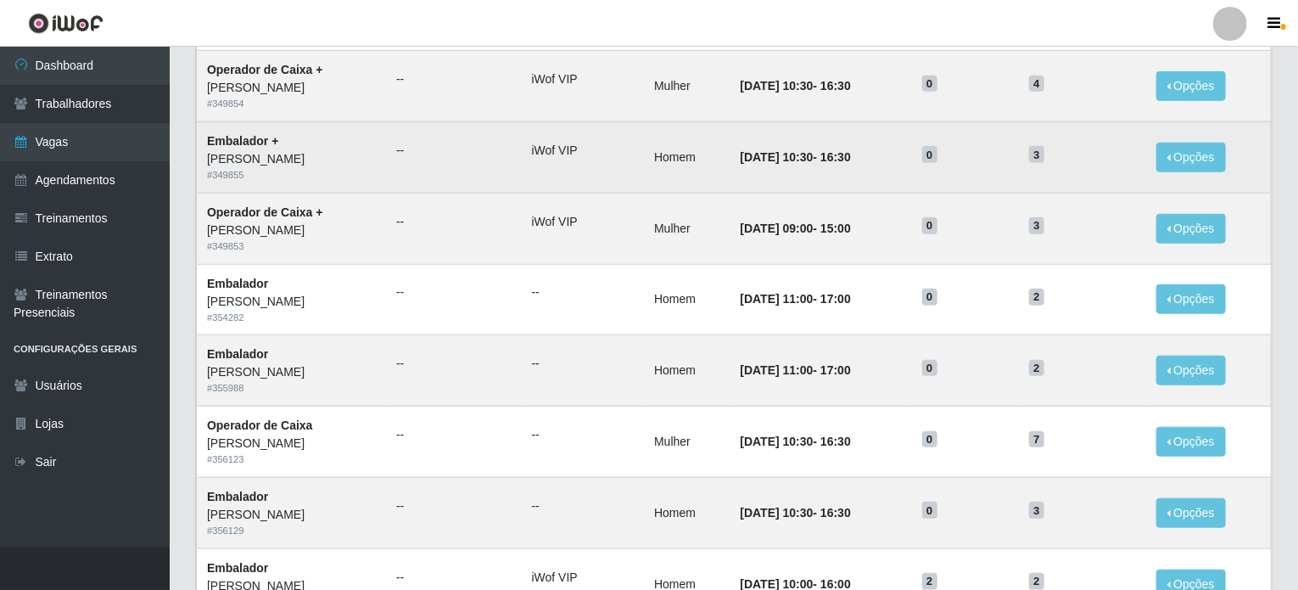
scroll to position [843, 0]
